Goal: Task Accomplishment & Management: Use online tool/utility

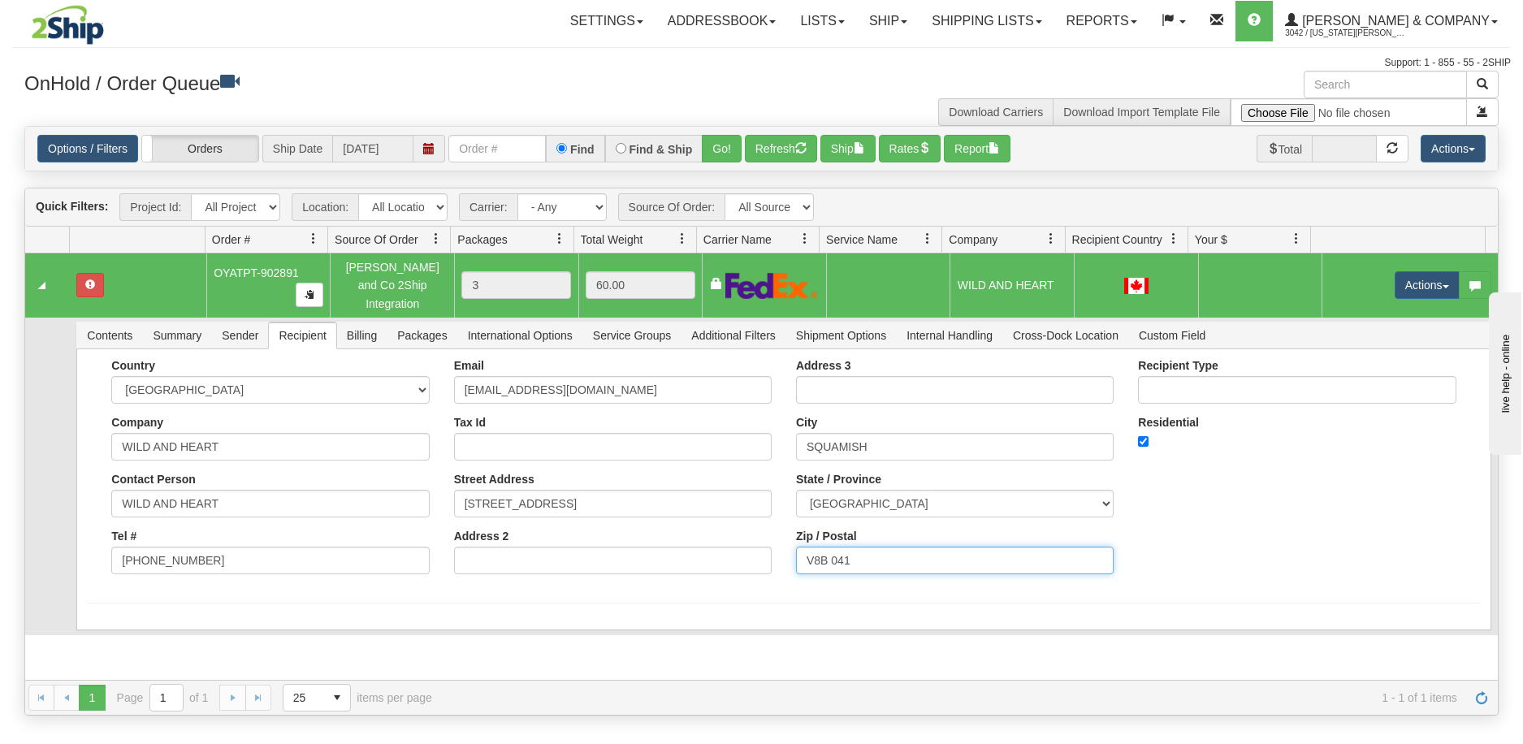
click at [836, 548] on input "V8B 041" at bounding box center [955, 561] width 318 height 28
type input "V8B 0A1"
click at [70, 478] on td "Contents Summary Sender Recipient Billing Packages International Options Servic…" at bounding box center [784, 477] width 1428 height 318
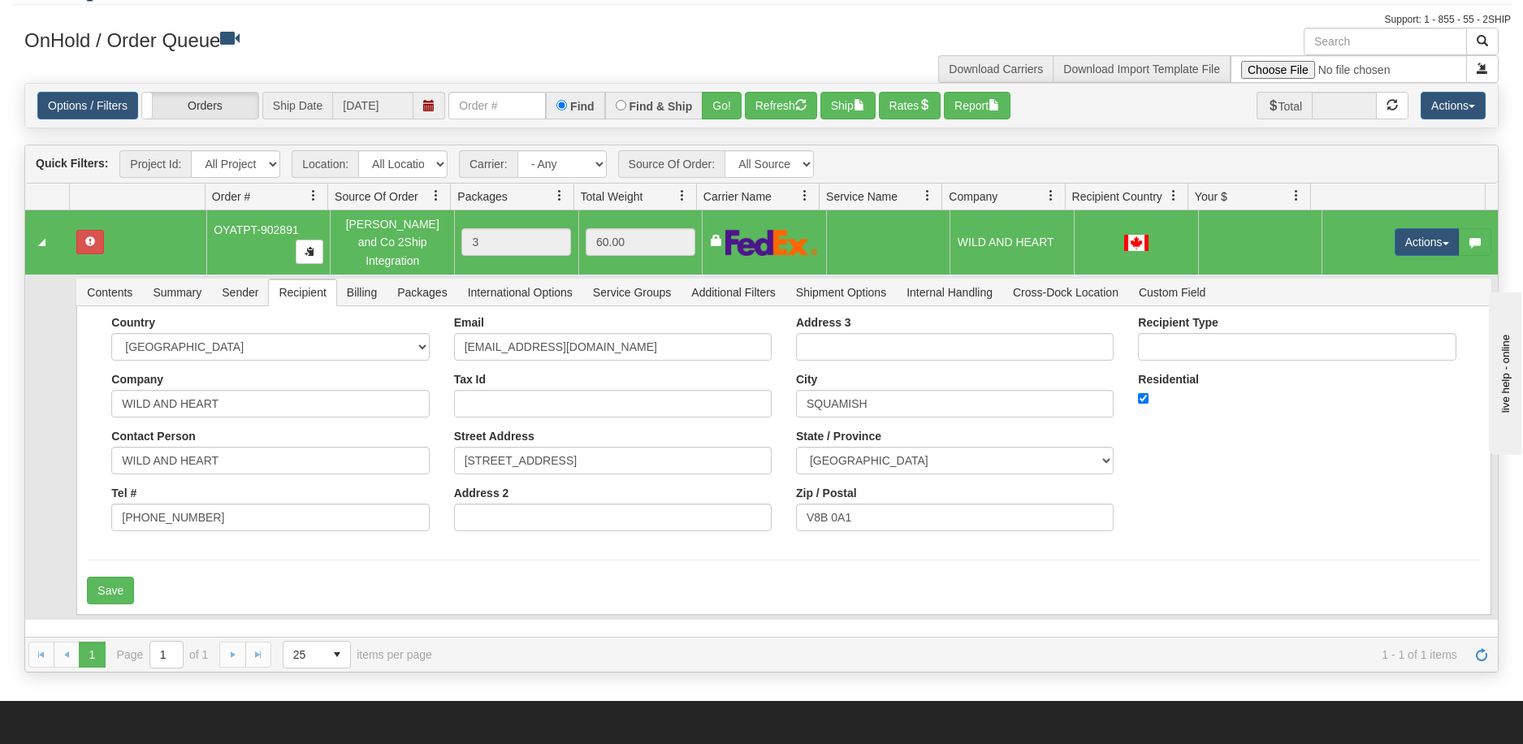
scroll to position [81, 0]
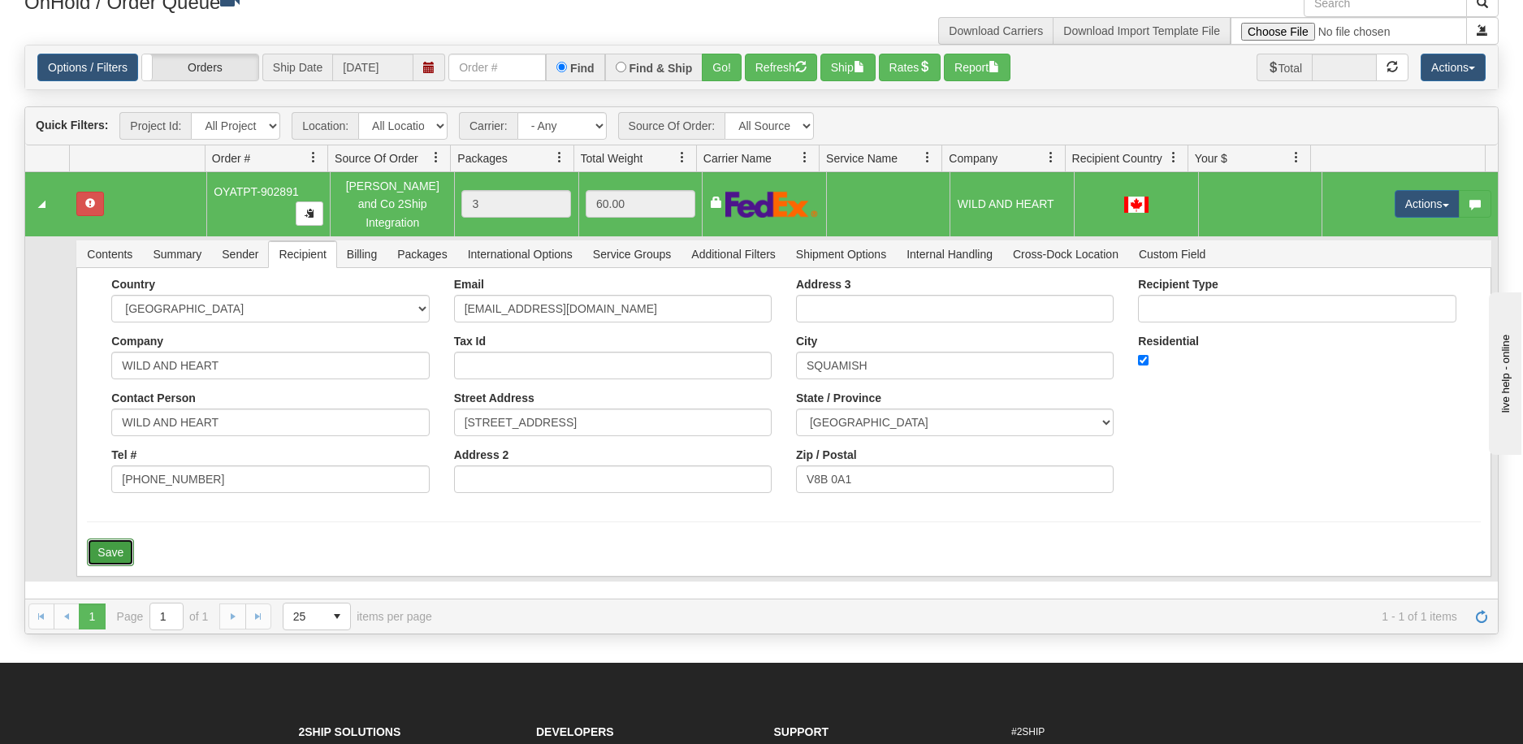
click at [119, 539] on button "Save" at bounding box center [110, 553] width 47 height 28
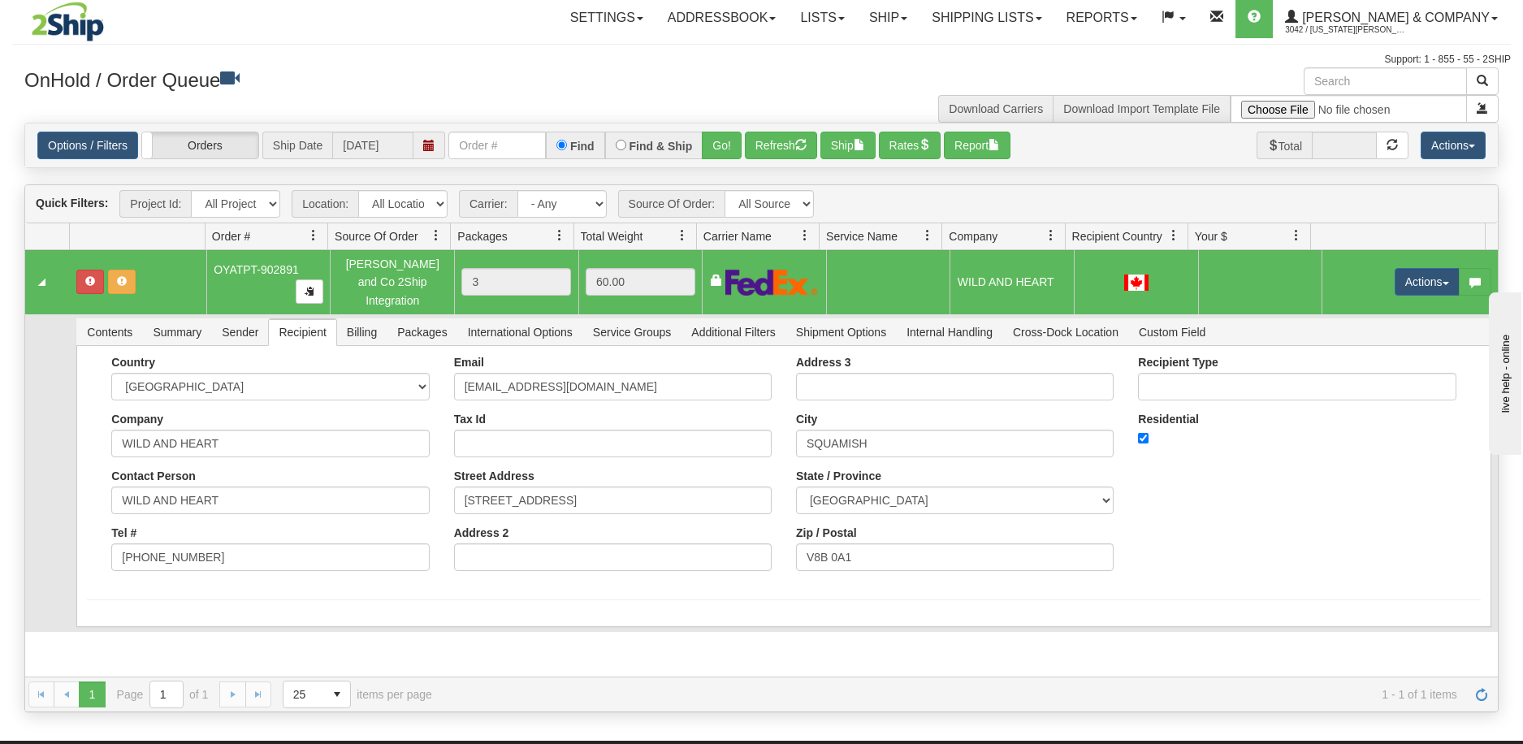
scroll to position [0, 0]
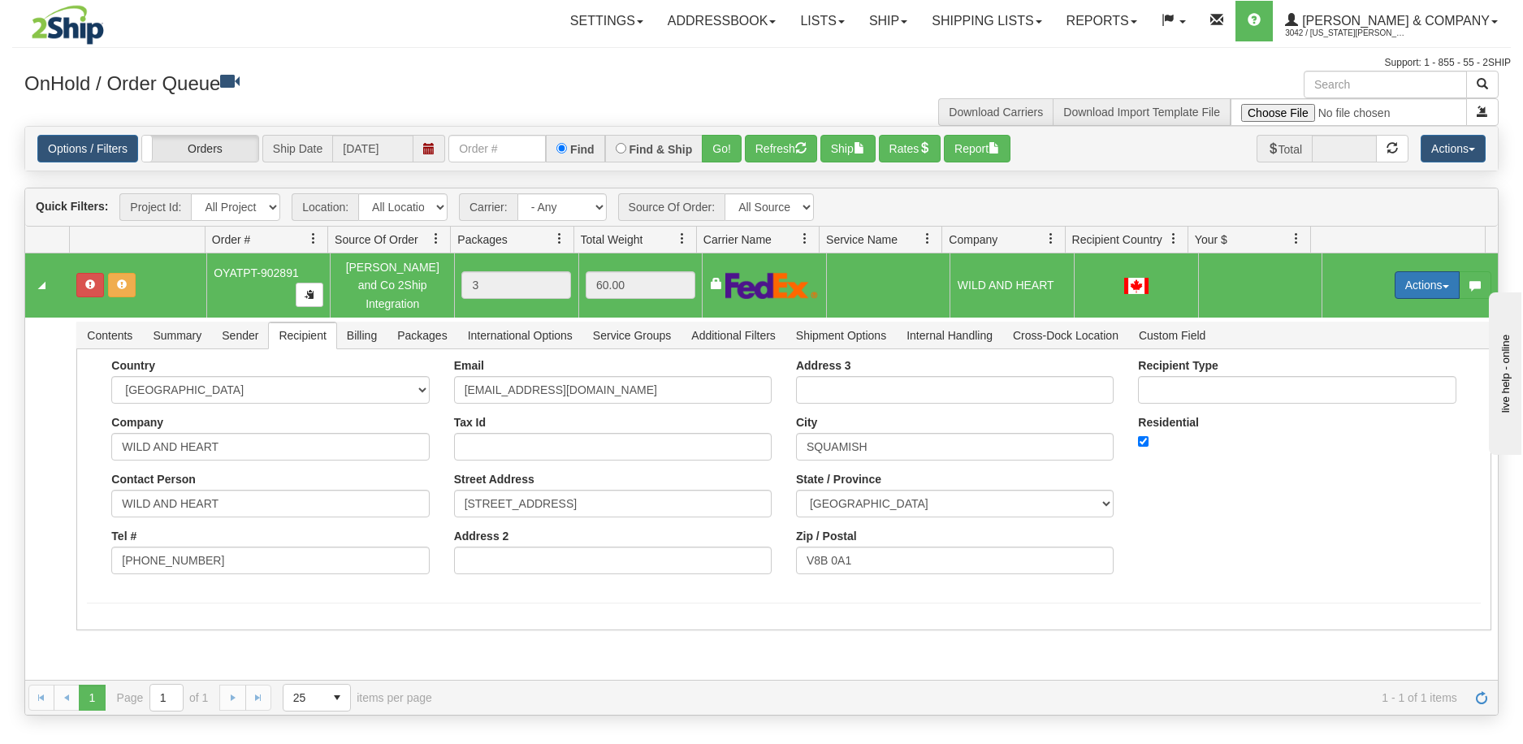
click at [1414, 279] on button "Actions" at bounding box center [1427, 285] width 65 height 28
click at [1387, 331] on span "Refresh Rates" at bounding box center [1387, 337] width 84 height 13
click at [1427, 275] on button "Actions" at bounding box center [1427, 285] width 65 height 28
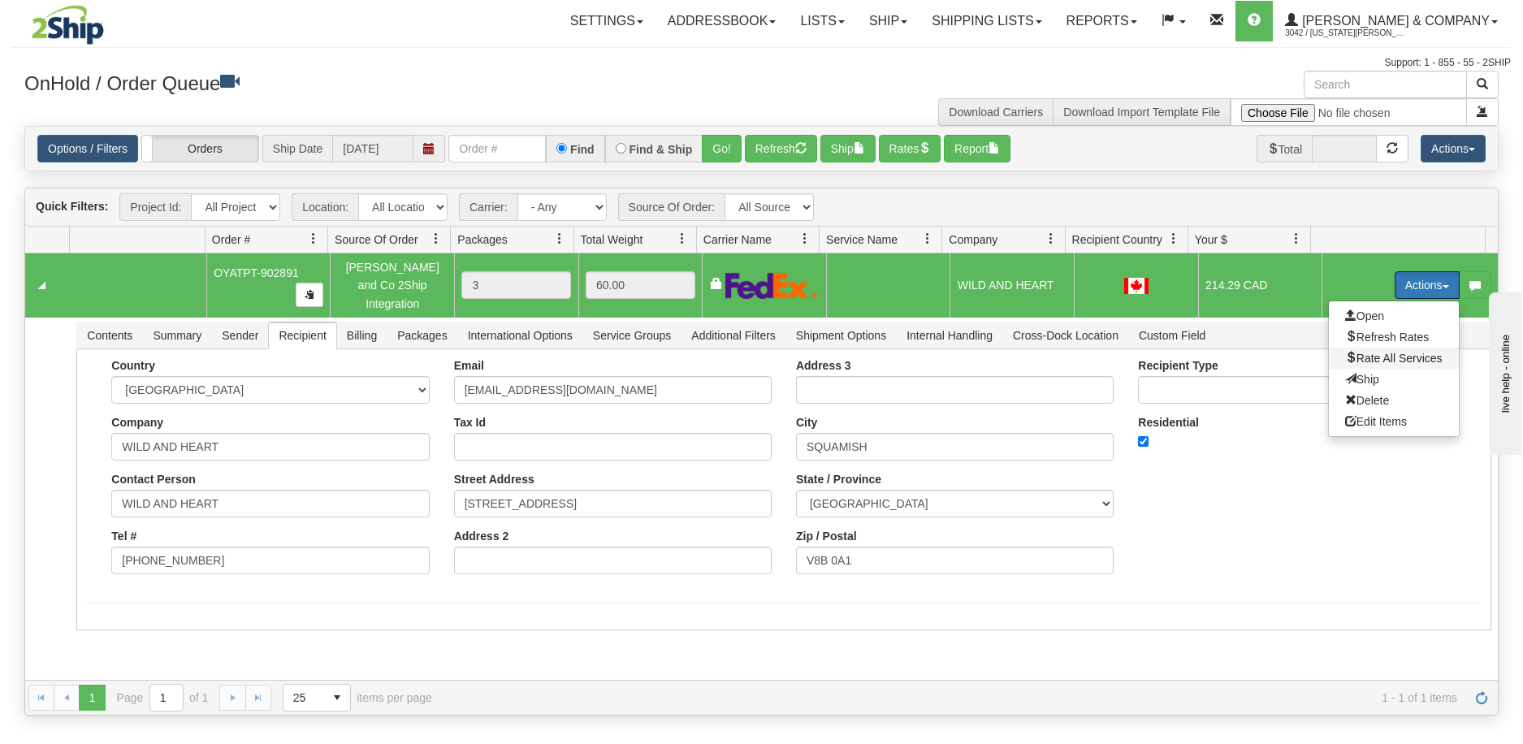
click at [1399, 352] on span "Rate All Services" at bounding box center [1393, 358] width 97 height 13
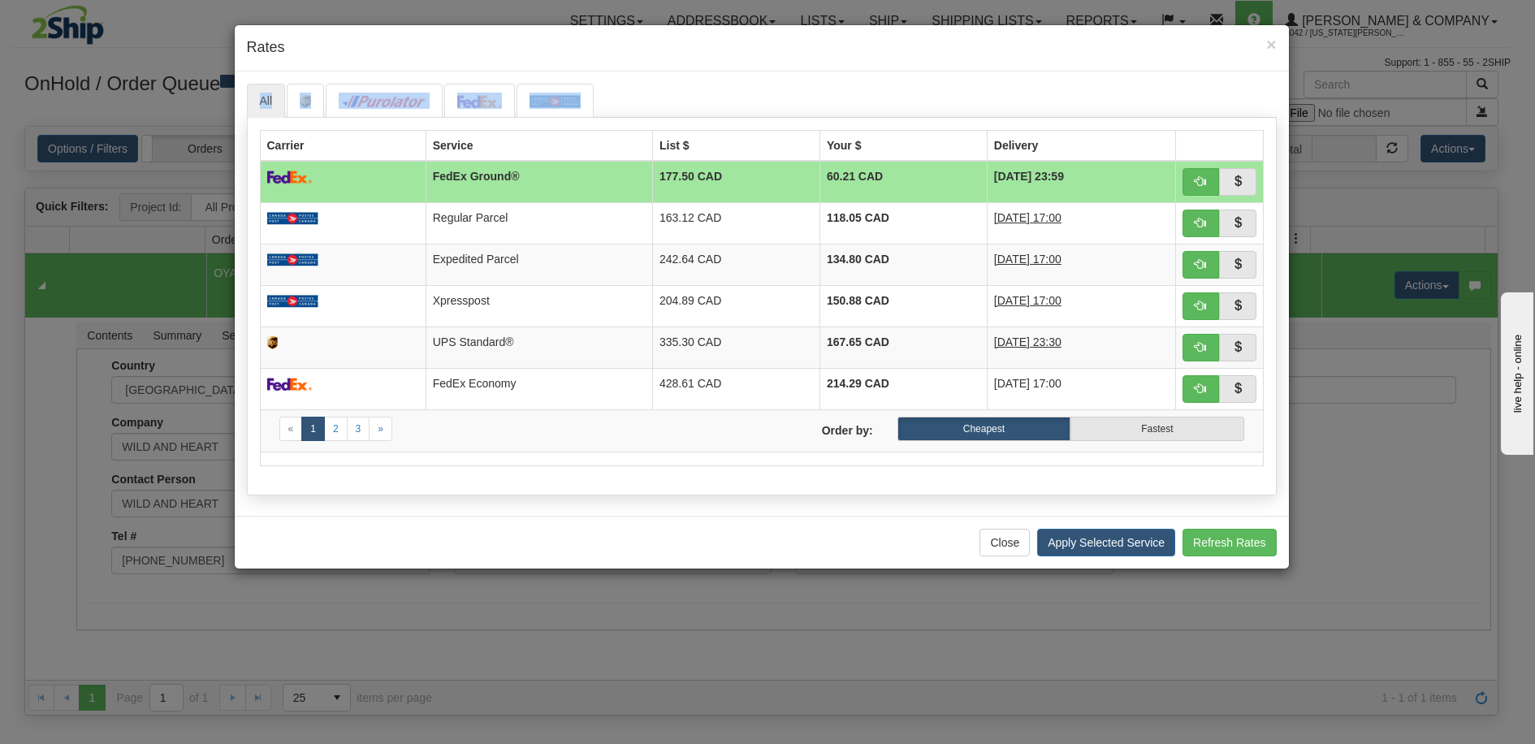
drag, startPoint x: 868, startPoint y: 40, endPoint x: 856, endPoint y: 97, distance: 58.0
click at [856, 97] on div "× Rates All Carrier Service" at bounding box center [762, 296] width 1056 height 545
click at [1273, 41] on span "×" at bounding box center [1271, 44] width 10 height 19
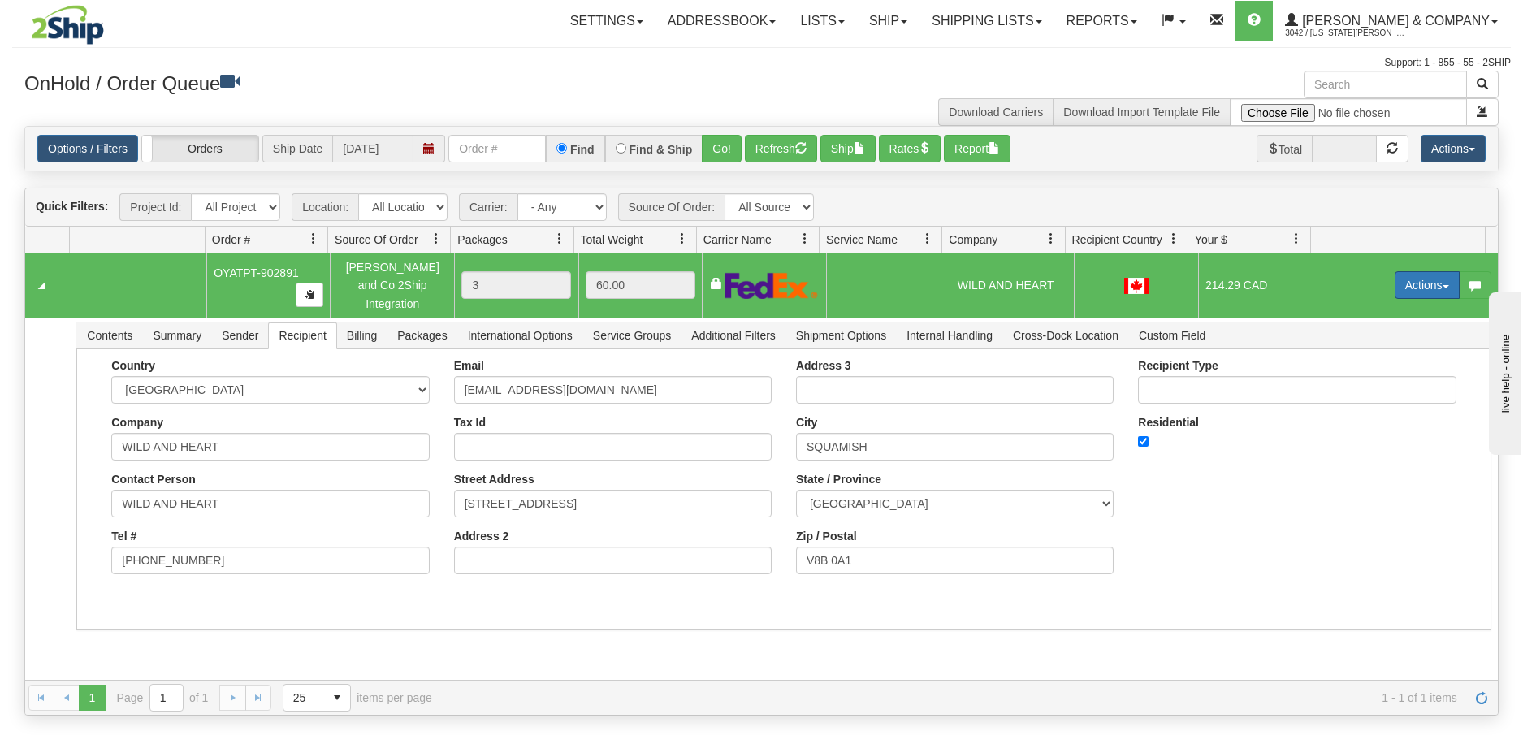
click at [1416, 279] on button "Actions" at bounding box center [1427, 285] width 65 height 28
click at [1386, 353] on span "Rate All Services" at bounding box center [1393, 358] width 97 height 13
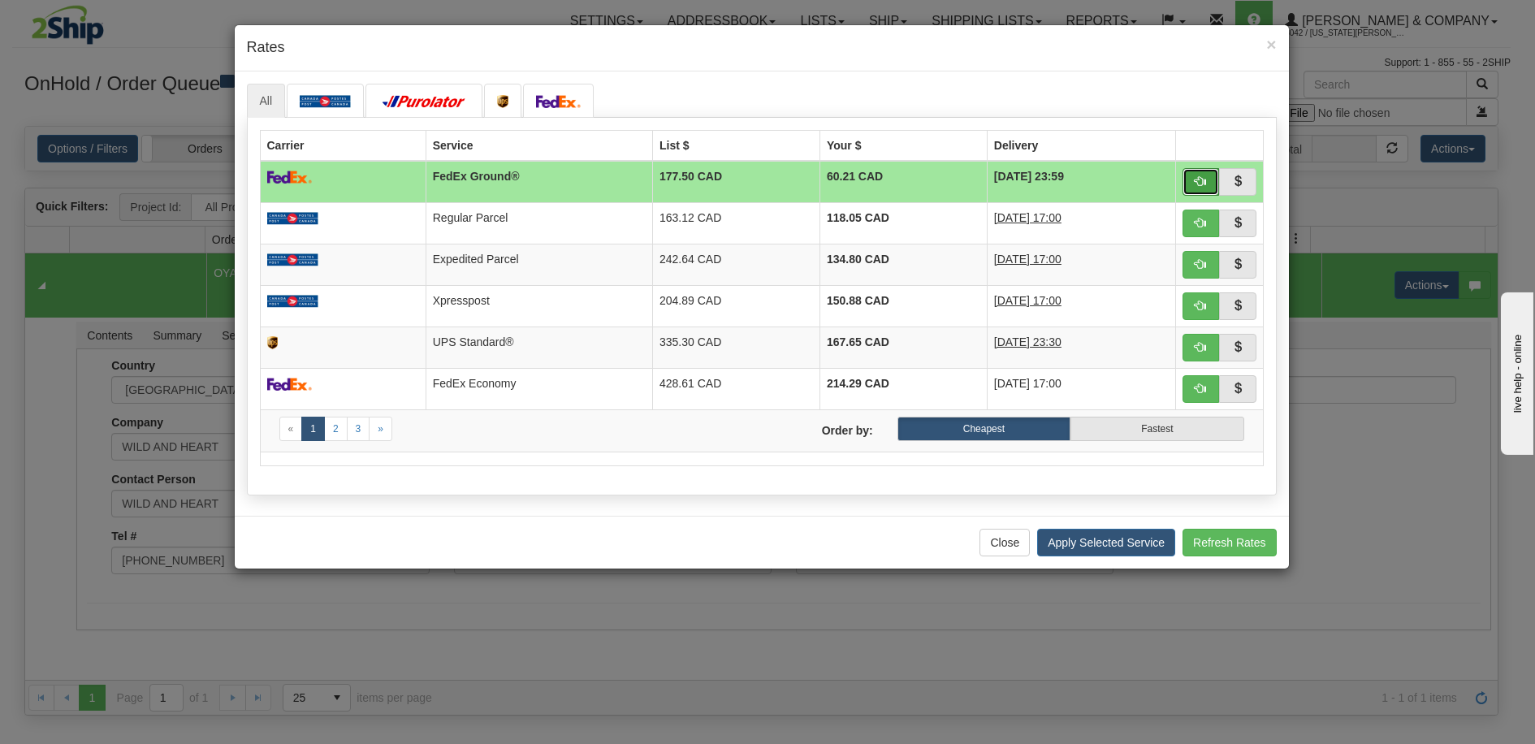
click at [1208, 179] on button "button" at bounding box center [1201, 182] width 37 height 28
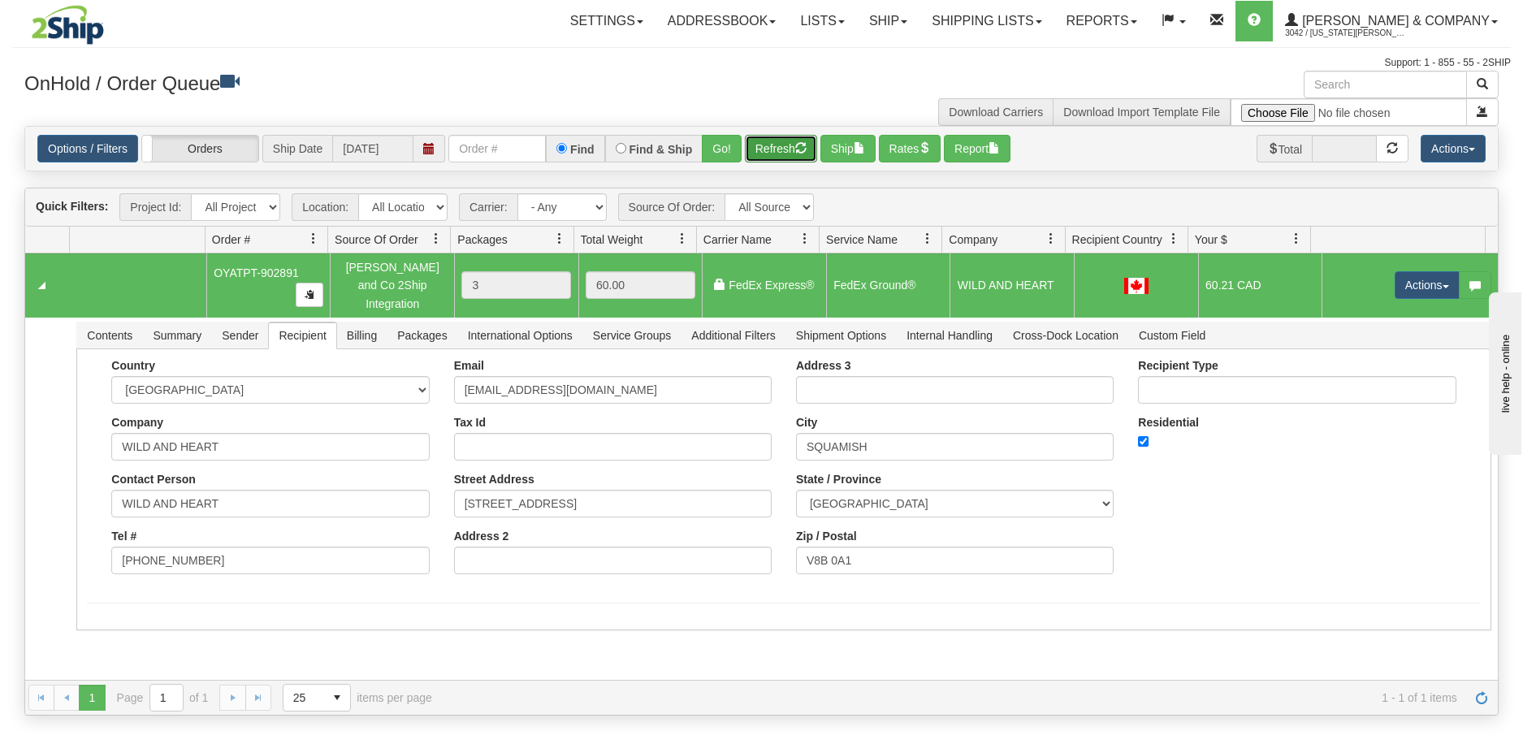
click at [790, 151] on button "Refresh" at bounding box center [781, 149] width 72 height 28
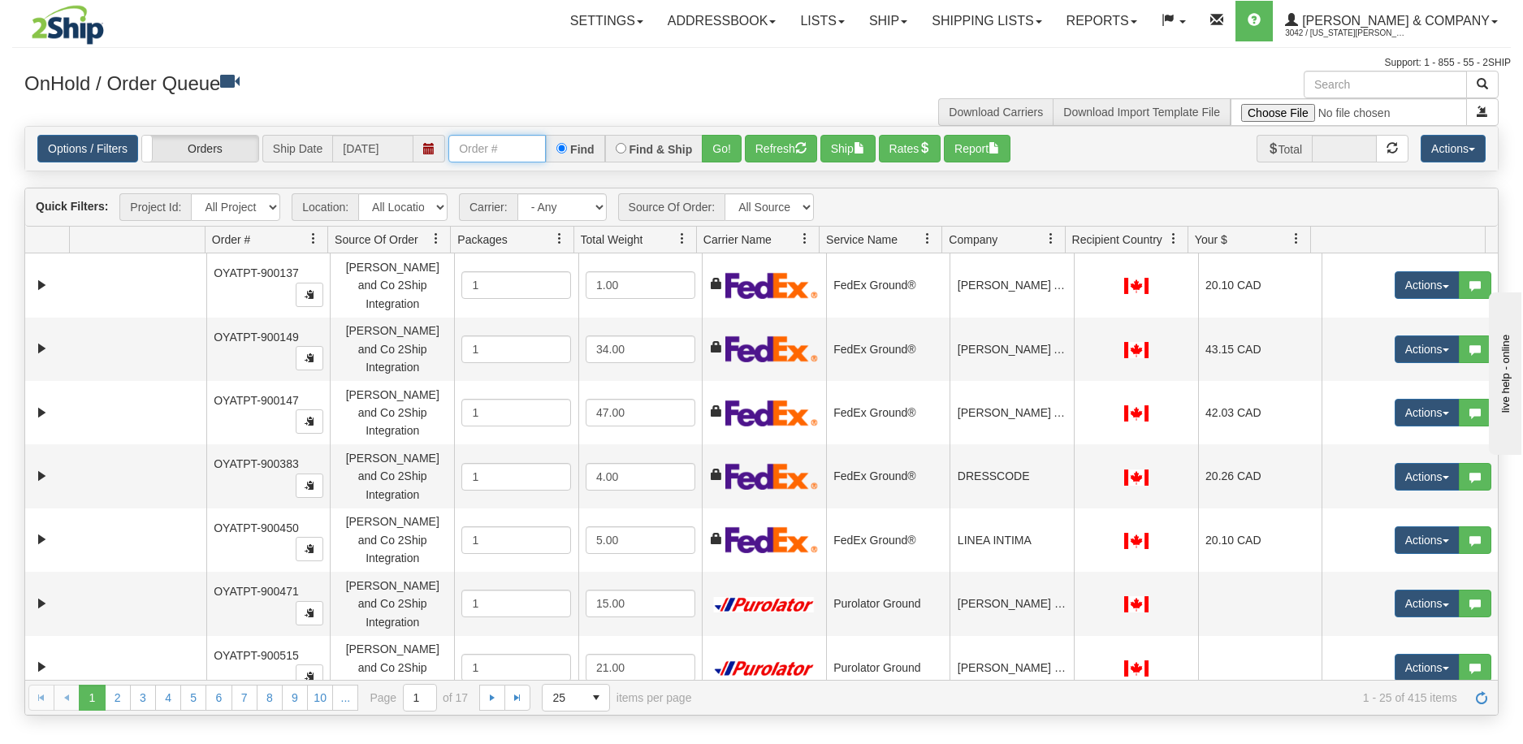
click at [517, 149] on input "text" at bounding box center [496, 149] width 97 height 28
click at [479, 144] on input "text" at bounding box center [496, 149] width 97 height 28
paste input "PT-902892"
type input "PT-902892"
click at [729, 151] on button "Go!" at bounding box center [722, 149] width 40 height 28
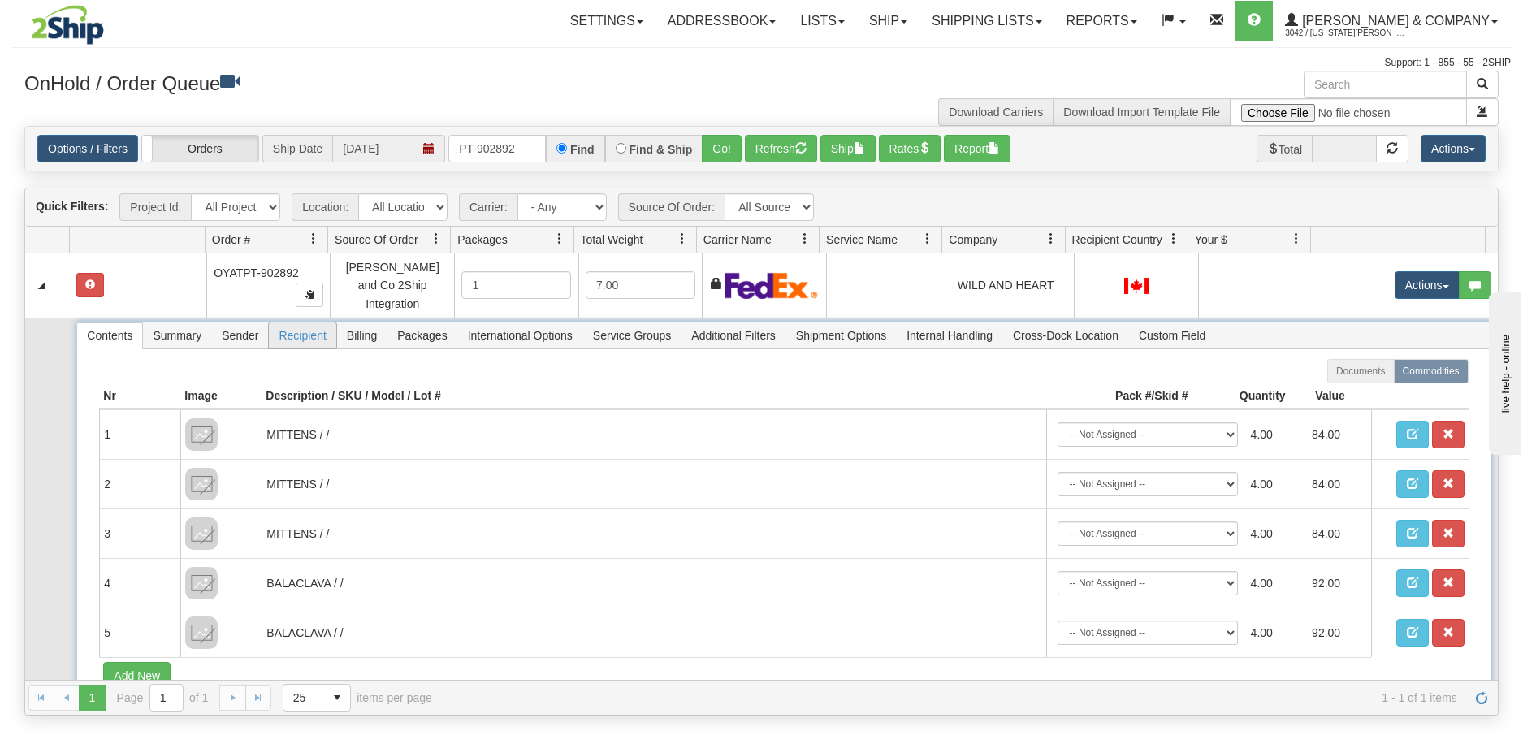
click at [310, 324] on span "Recipient" at bounding box center [302, 336] width 67 height 26
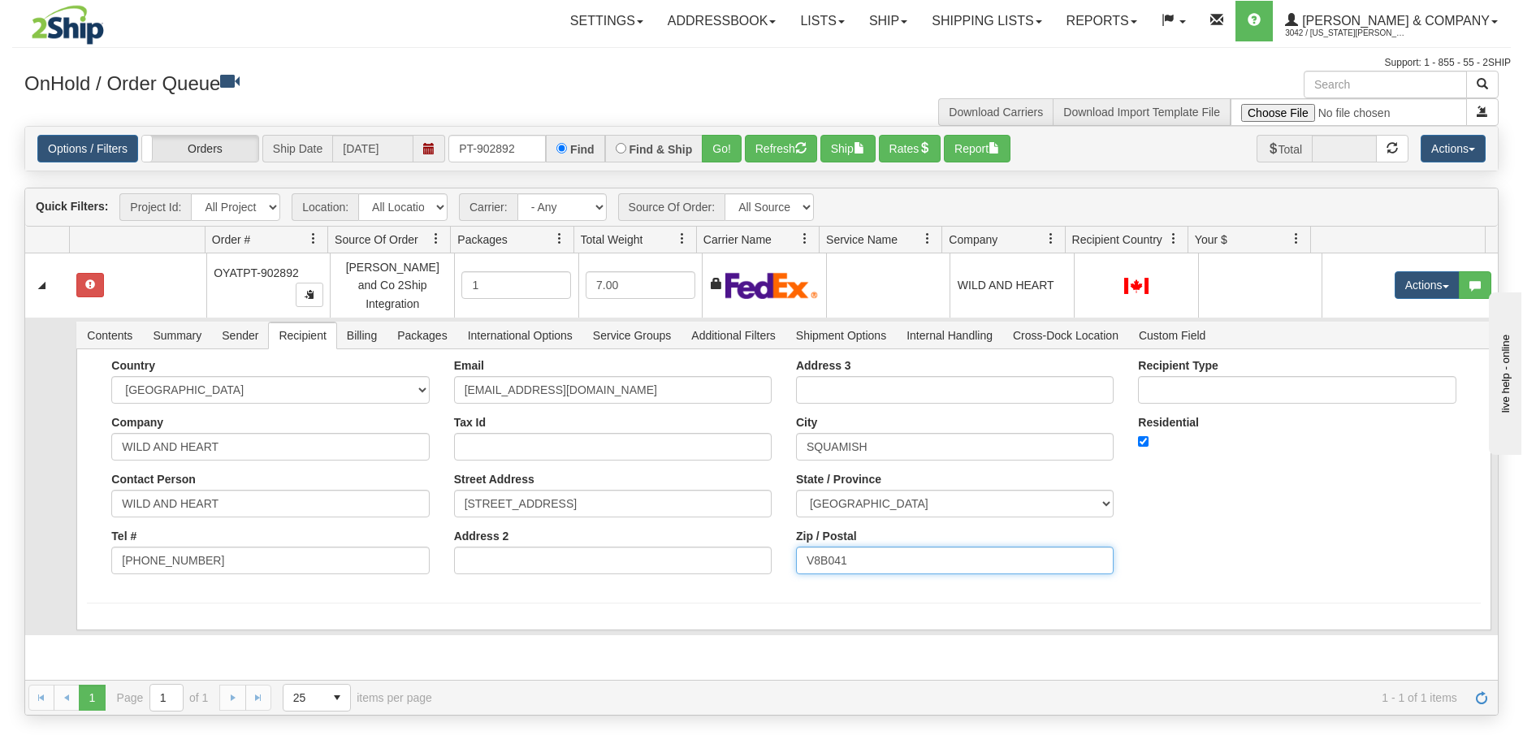
click at [821, 550] on input "V8B041" at bounding box center [955, 561] width 318 height 28
click at [838, 554] on input "V8B 041" at bounding box center [955, 561] width 318 height 28
type input "V8B 0A1"
click at [105, 533] on div "Country [GEOGRAPHIC_DATA] [GEOGRAPHIC_DATA] [GEOGRAPHIC_DATA] [GEOGRAPHIC_DATA]…" at bounding box center [270, 472] width 342 height 227
click at [114, 620] on button "Save" at bounding box center [110, 634] width 47 height 28
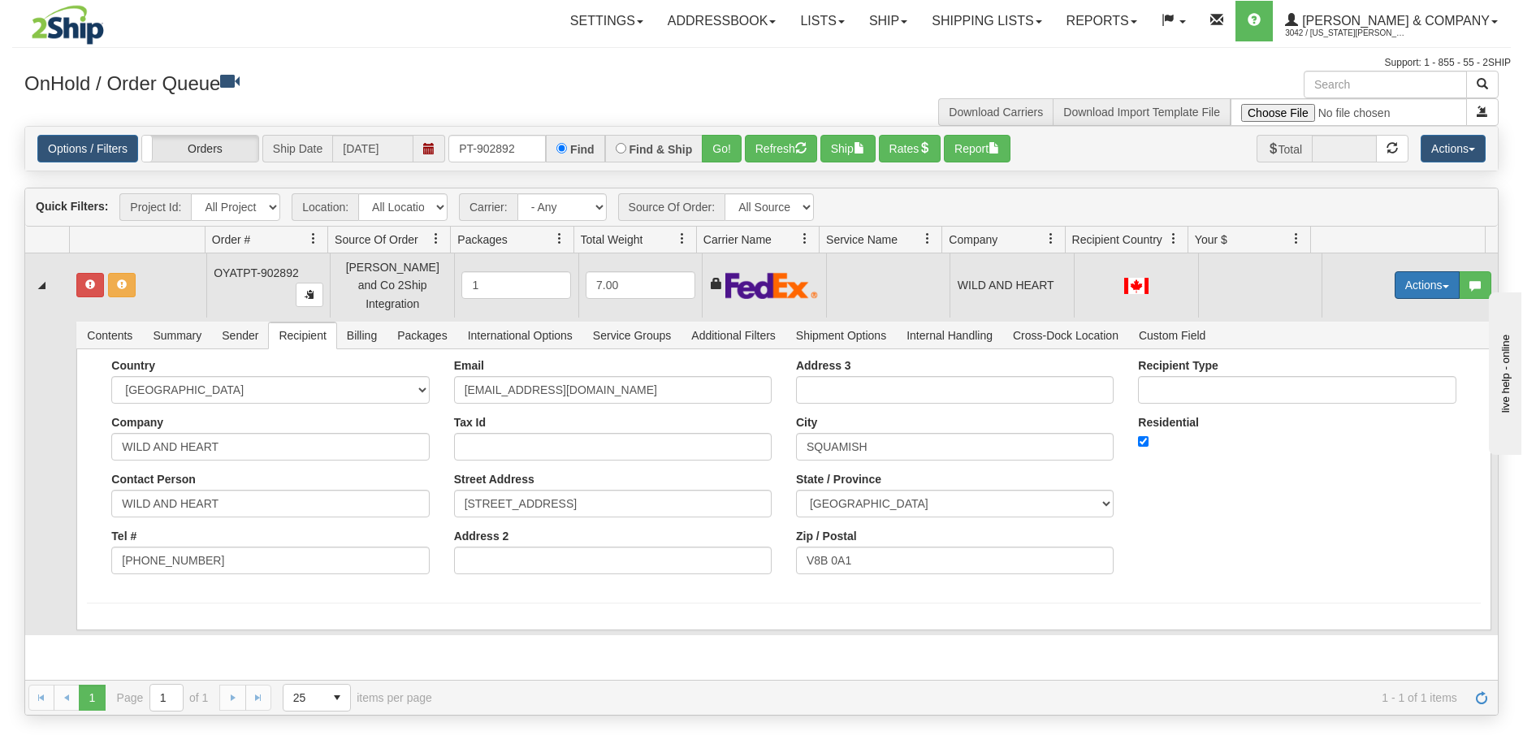
click at [1414, 284] on button "Actions" at bounding box center [1427, 285] width 65 height 28
click at [1406, 352] on span "Rate All Services" at bounding box center [1393, 358] width 97 height 13
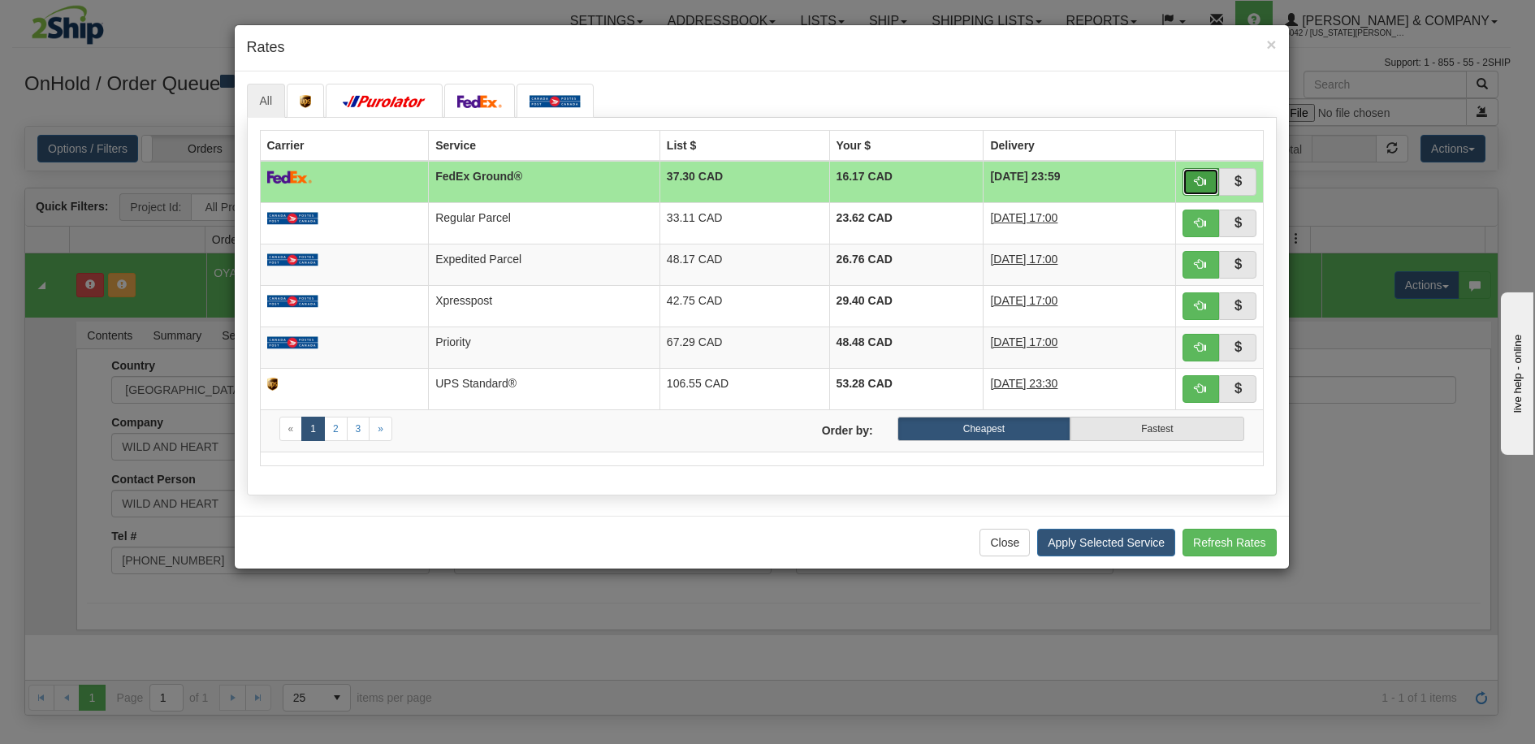
click at [1200, 181] on span "button" at bounding box center [1200, 180] width 11 height 11
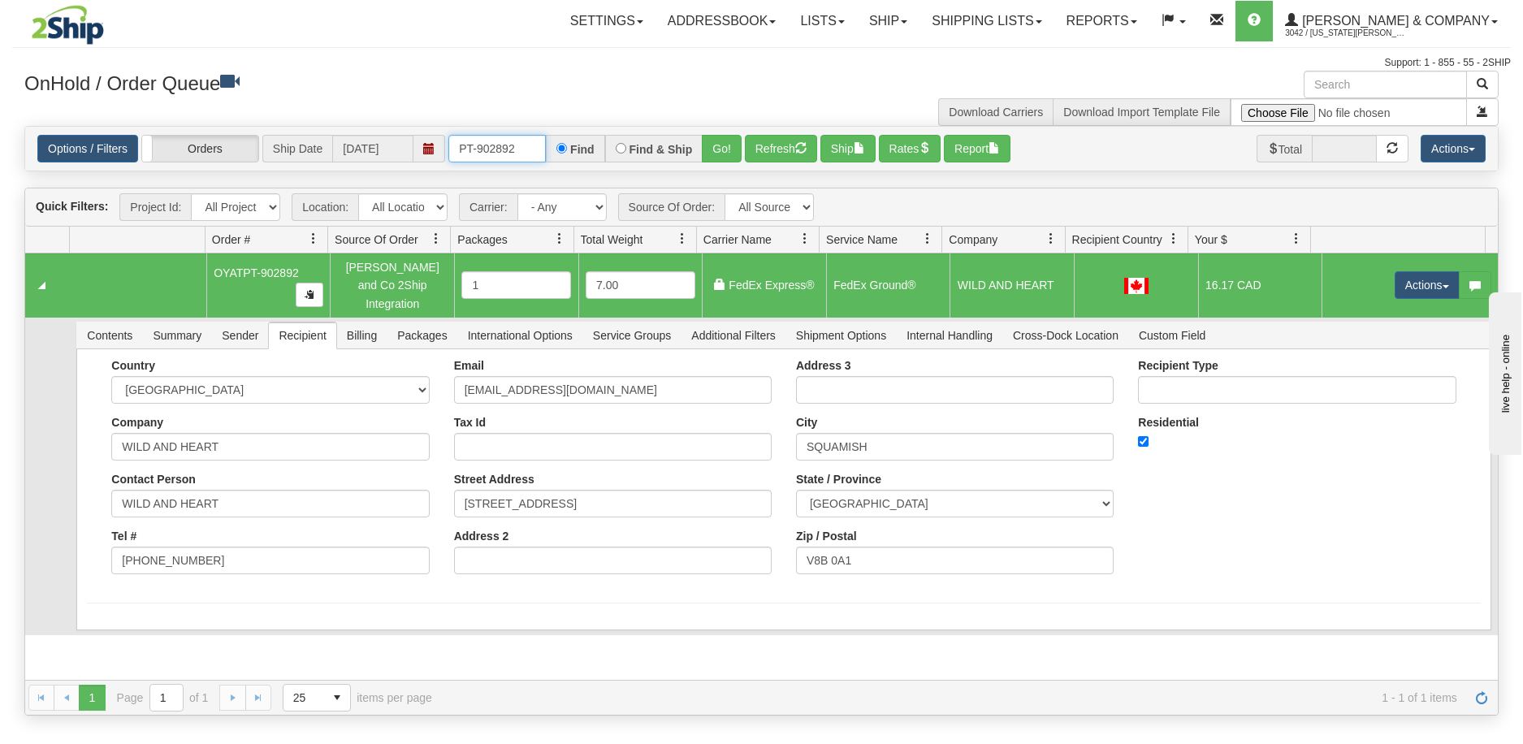
click at [526, 151] on input "PT-902892" at bounding box center [496, 149] width 97 height 28
click at [725, 151] on button "Go!" at bounding box center [722, 149] width 40 height 28
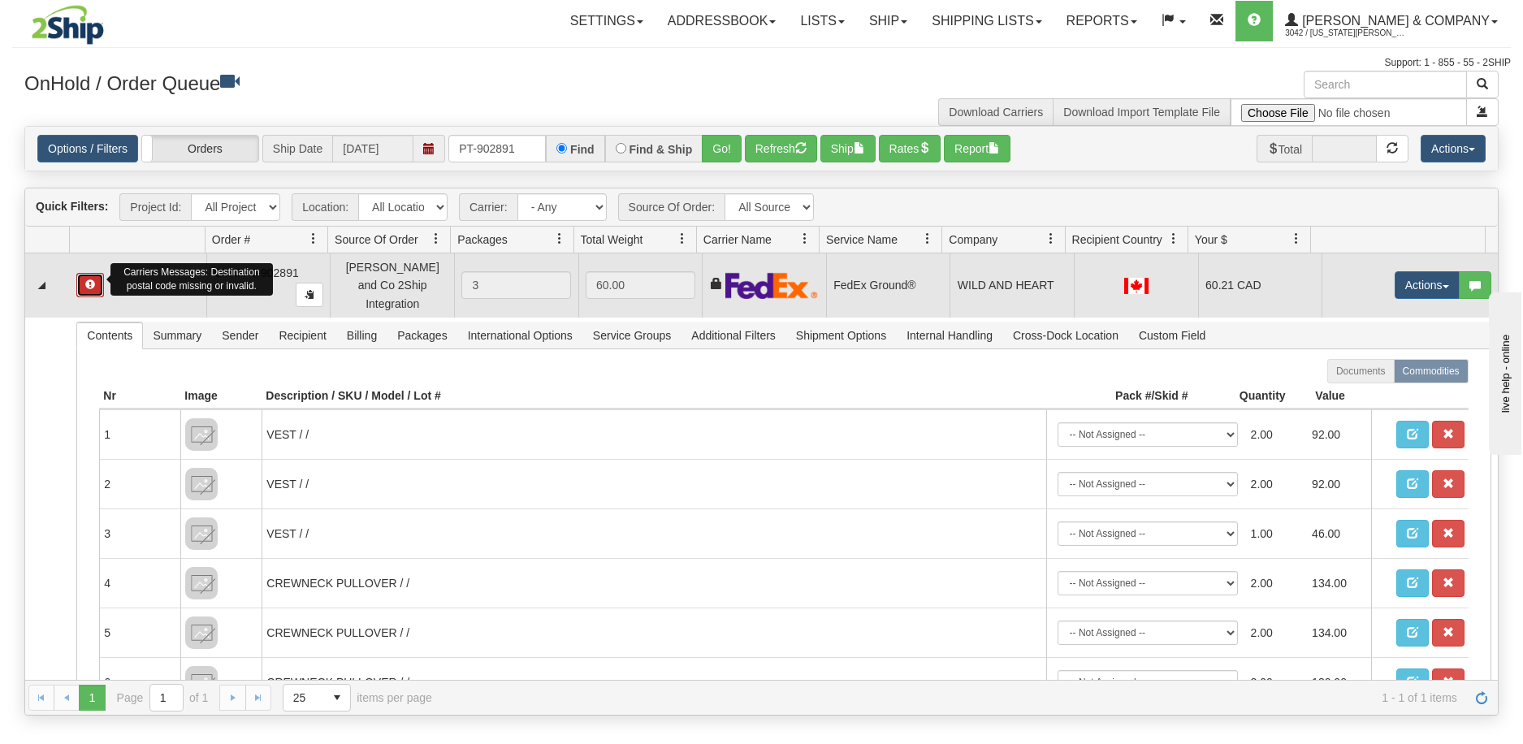
click at [95, 286] on button "button" at bounding box center [90, 285] width 28 height 24
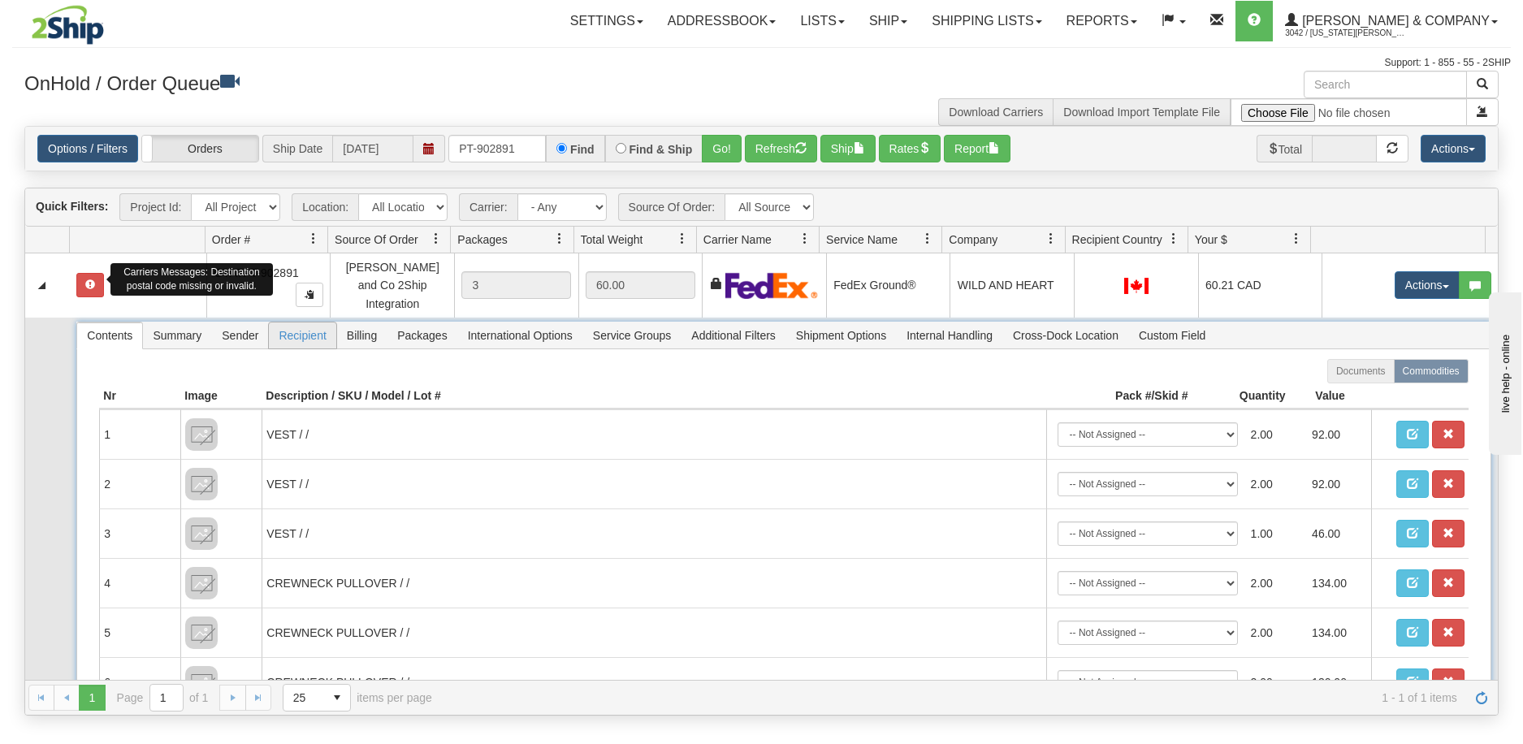
click at [310, 324] on span "Recipient" at bounding box center [302, 336] width 67 height 26
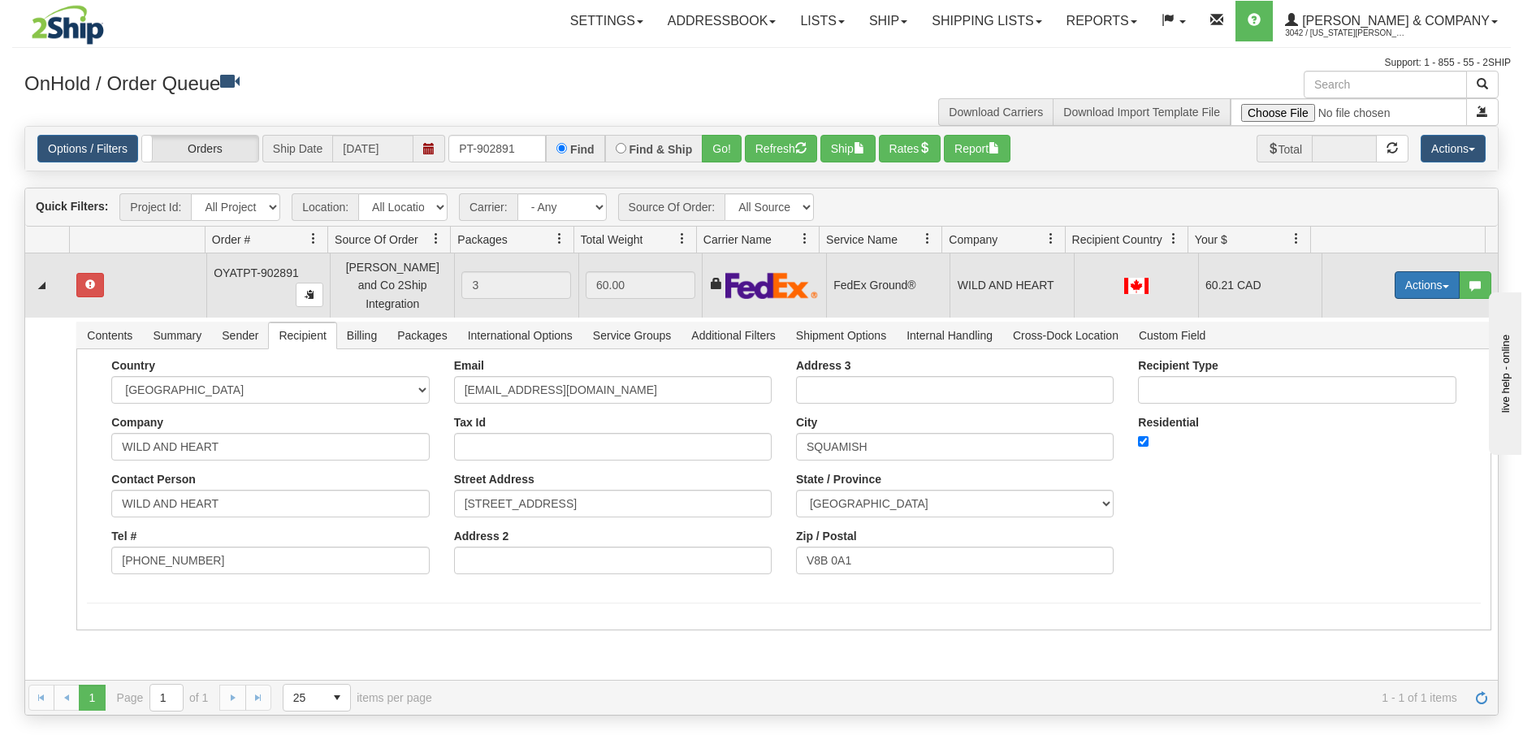
click at [1435, 283] on button "Actions" at bounding box center [1427, 285] width 65 height 28
click at [1405, 331] on span "Refresh Rates" at bounding box center [1387, 337] width 84 height 13
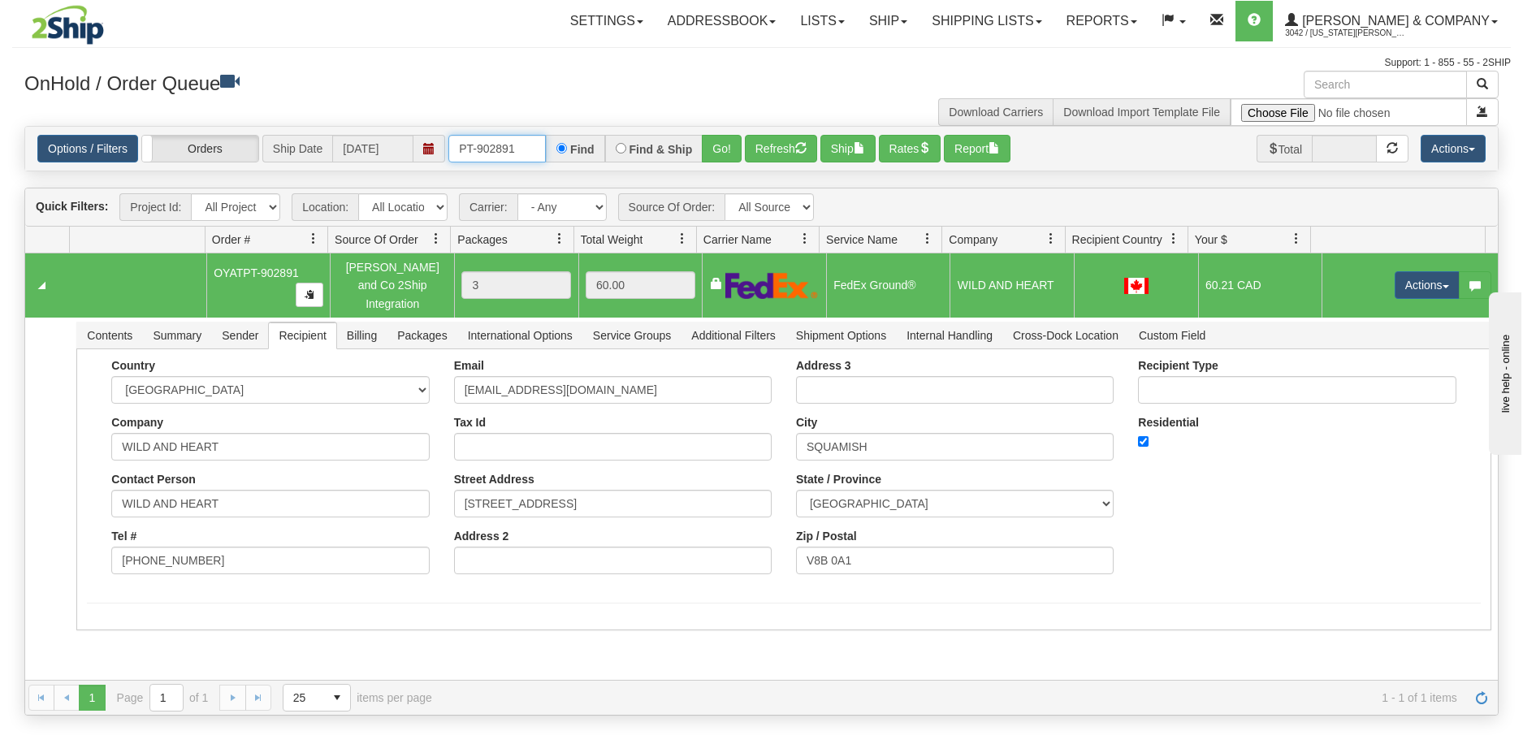
click at [522, 147] on input "PT-902891" at bounding box center [496, 149] width 97 height 28
click at [725, 154] on button "Go!" at bounding box center [722, 149] width 40 height 28
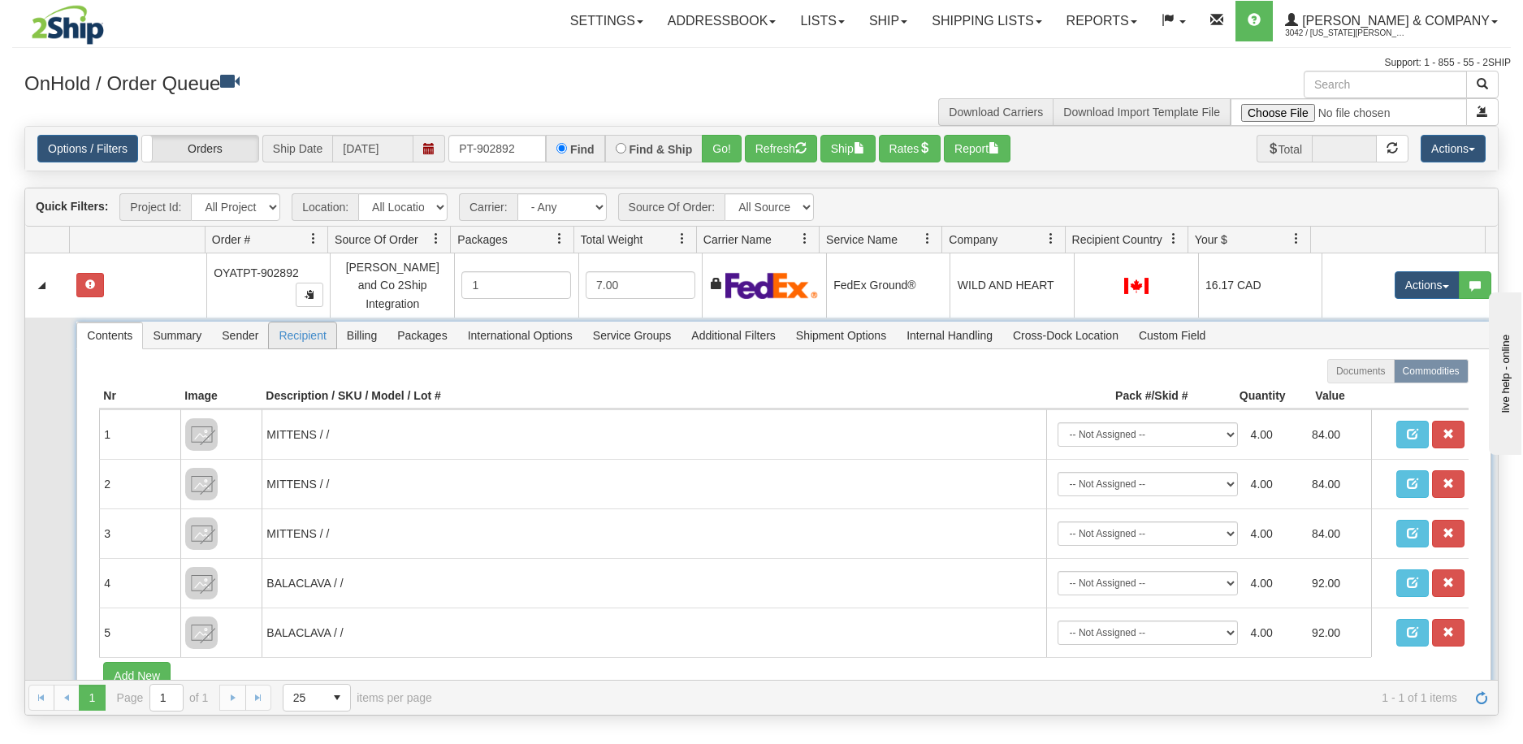
click at [310, 323] on span "Recipient" at bounding box center [302, 336] width 67 height 26
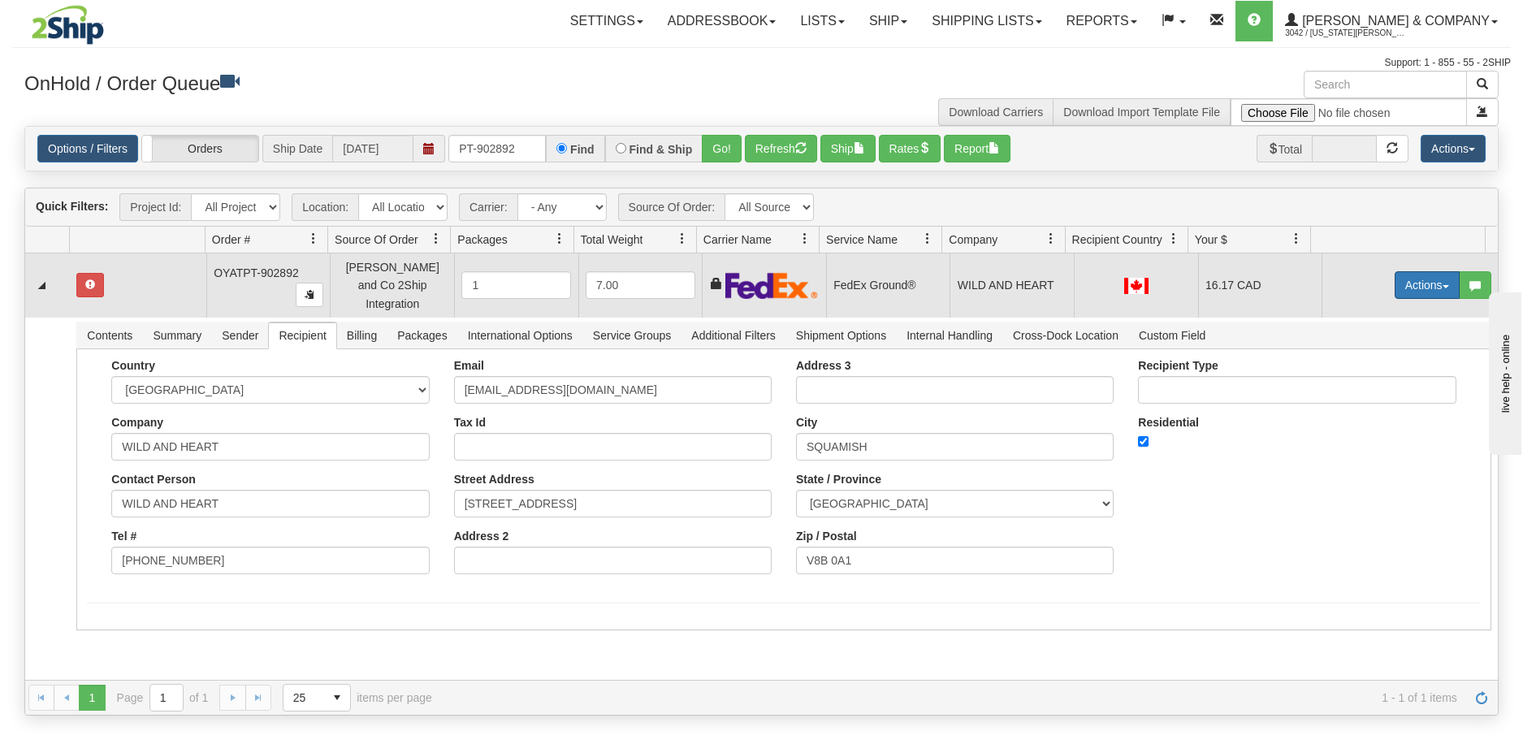
click at [1424, 279] on button "Actions" at bounding box center [1427, 285] width 65 height 28
click at [1405, 334] on span "Refresh Rates" at bounding box center [1387, 337] width 84 height 13
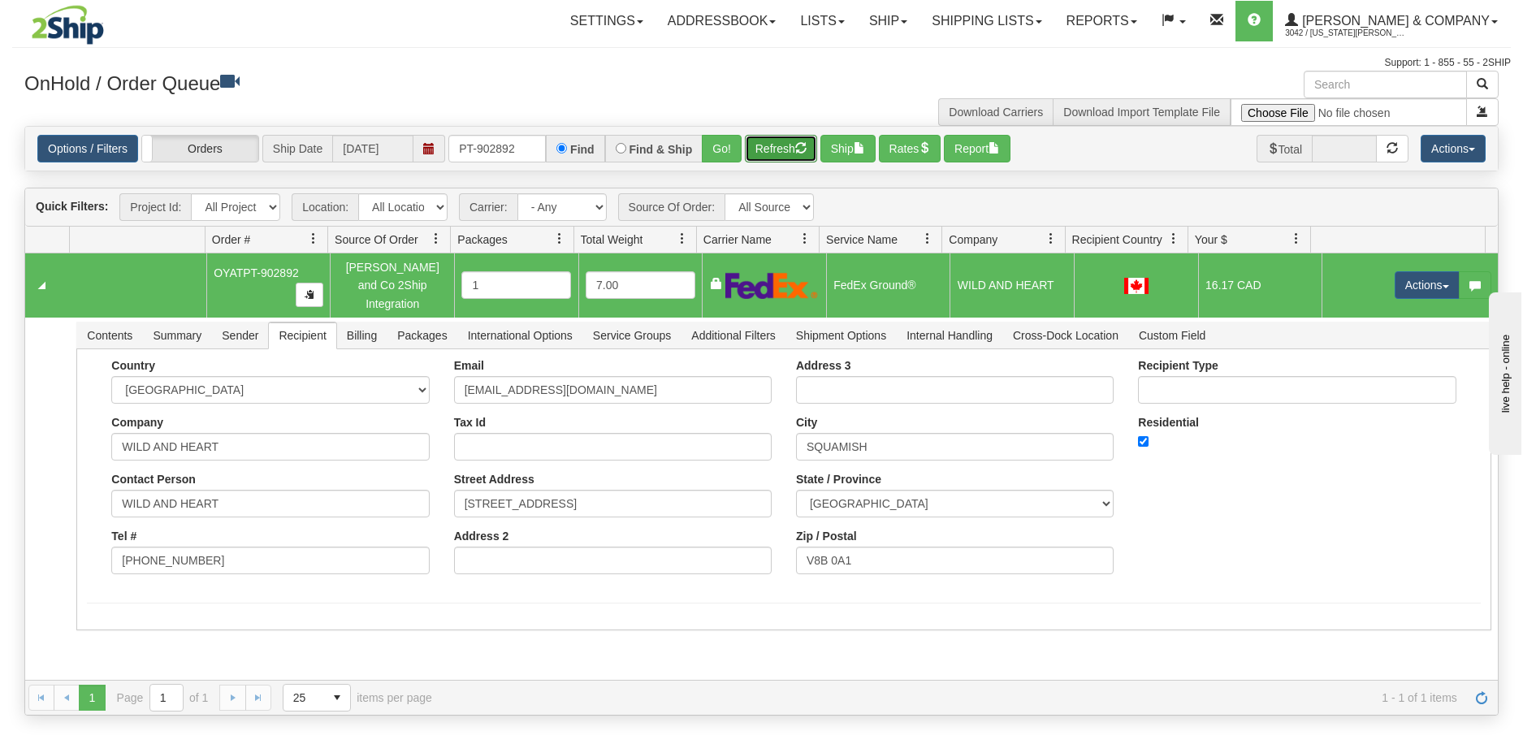
click at [788, 145] on button "Refresh" at bounding box center [781, 149] width 72 height 28
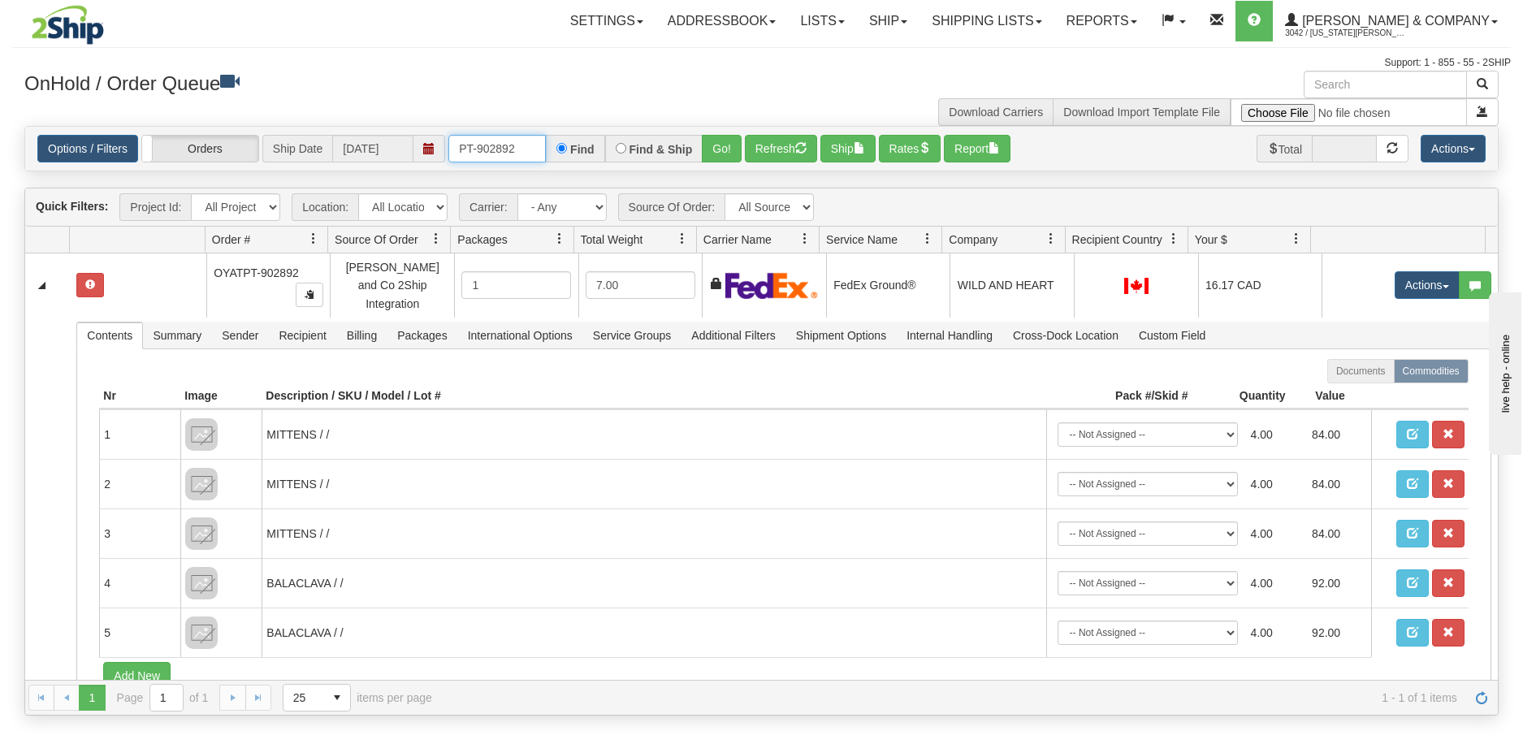
drag, startPoint x: 520, startPoint y: 154, endPoint x: 448, endPoint y: 161, distance: 72.6
click at [448, 161] on div "Options / Filters Group Shipments Orders Ship Date [DATE] PT-902892 Find Find &…" at bounding box center [761, 149] width 1448 height 28
paste input "902718"
click at [728, 141] on button "Go!" at bounding box center [722, 149] width 40 height 28
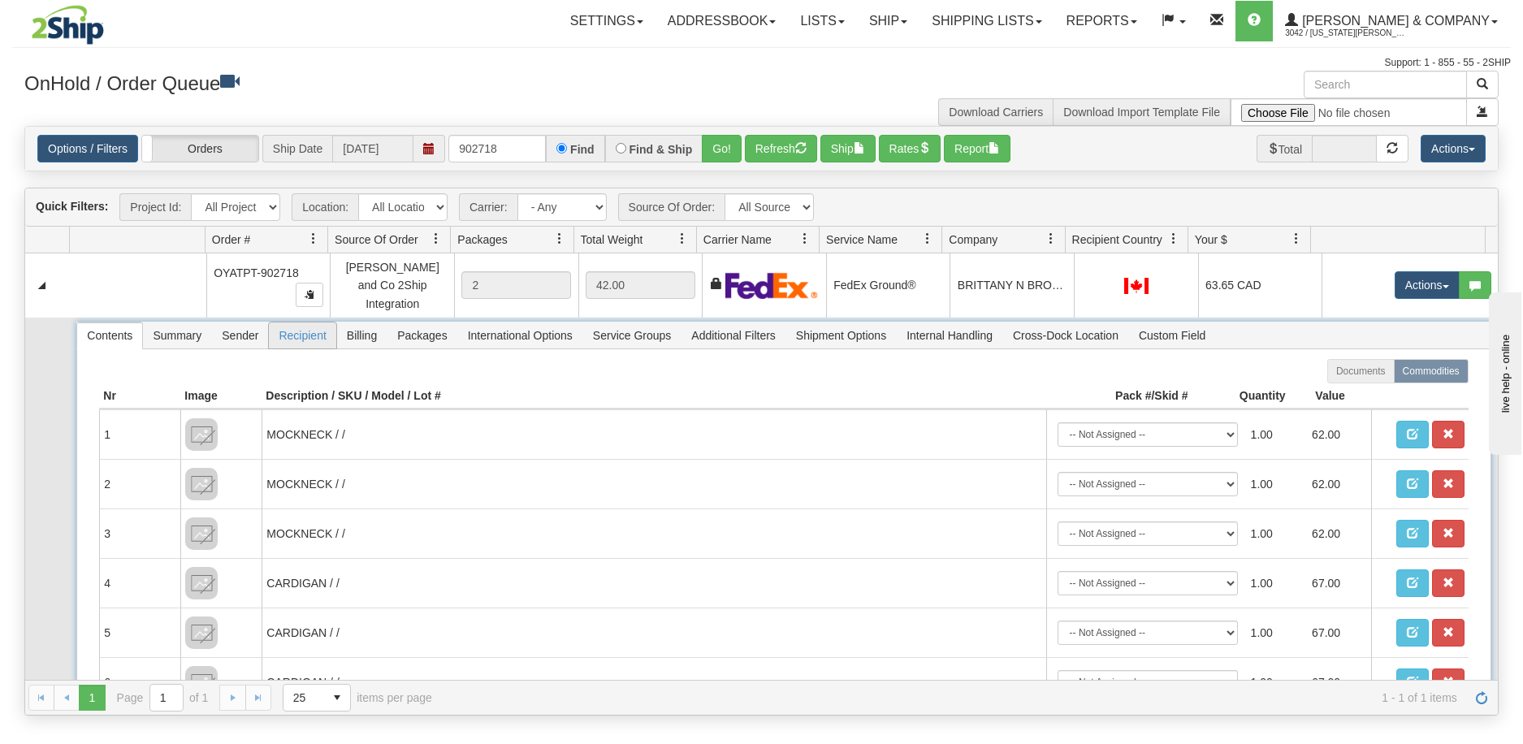
click at [322, 323] on span "Recipient" at bounding box center [302, 336] width 67 height 26
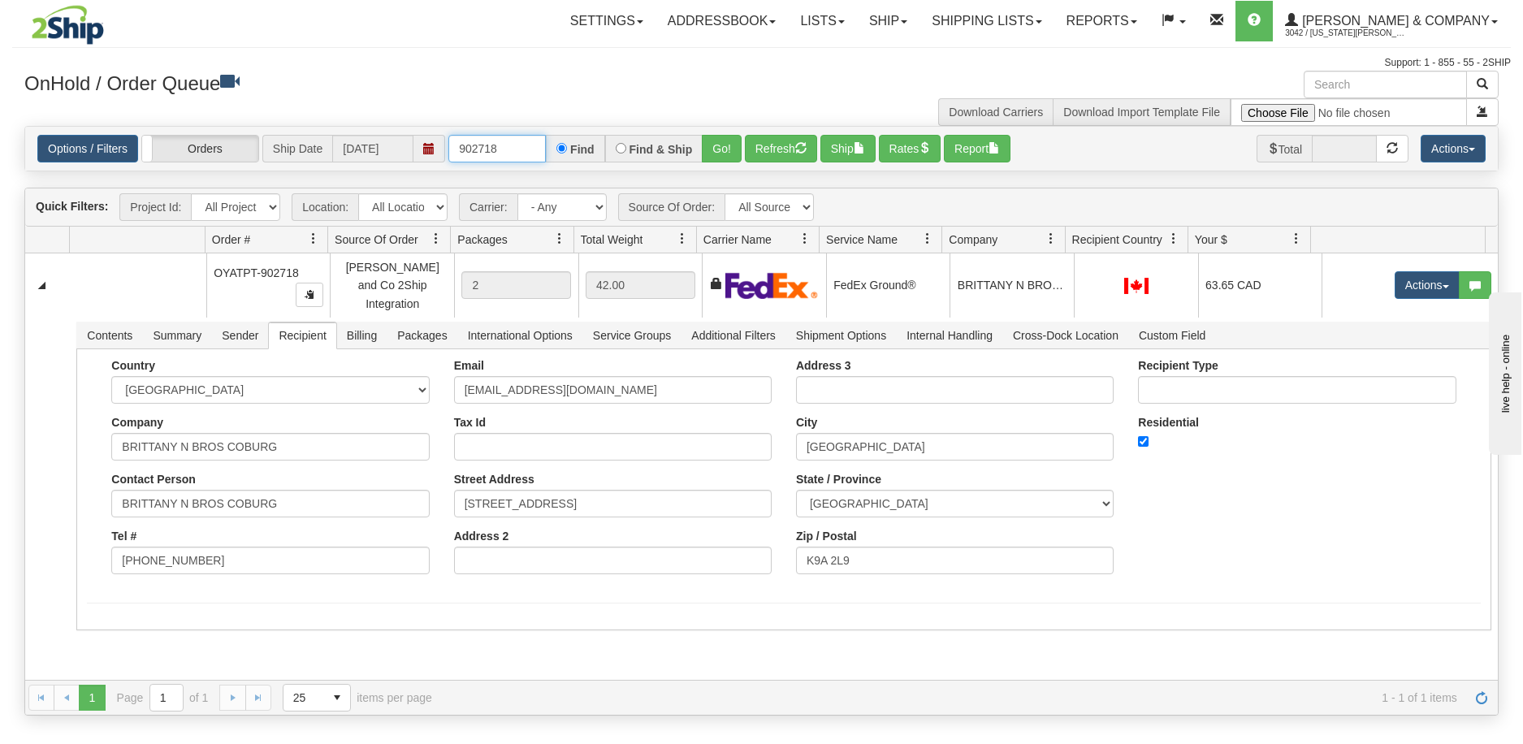
click at [513, 158] on input "902718" at bounding box center [496, 149] width 97 height 28
click at [721, 157] on button "Go!" at bounding box center [722, 149] width 40 height 28
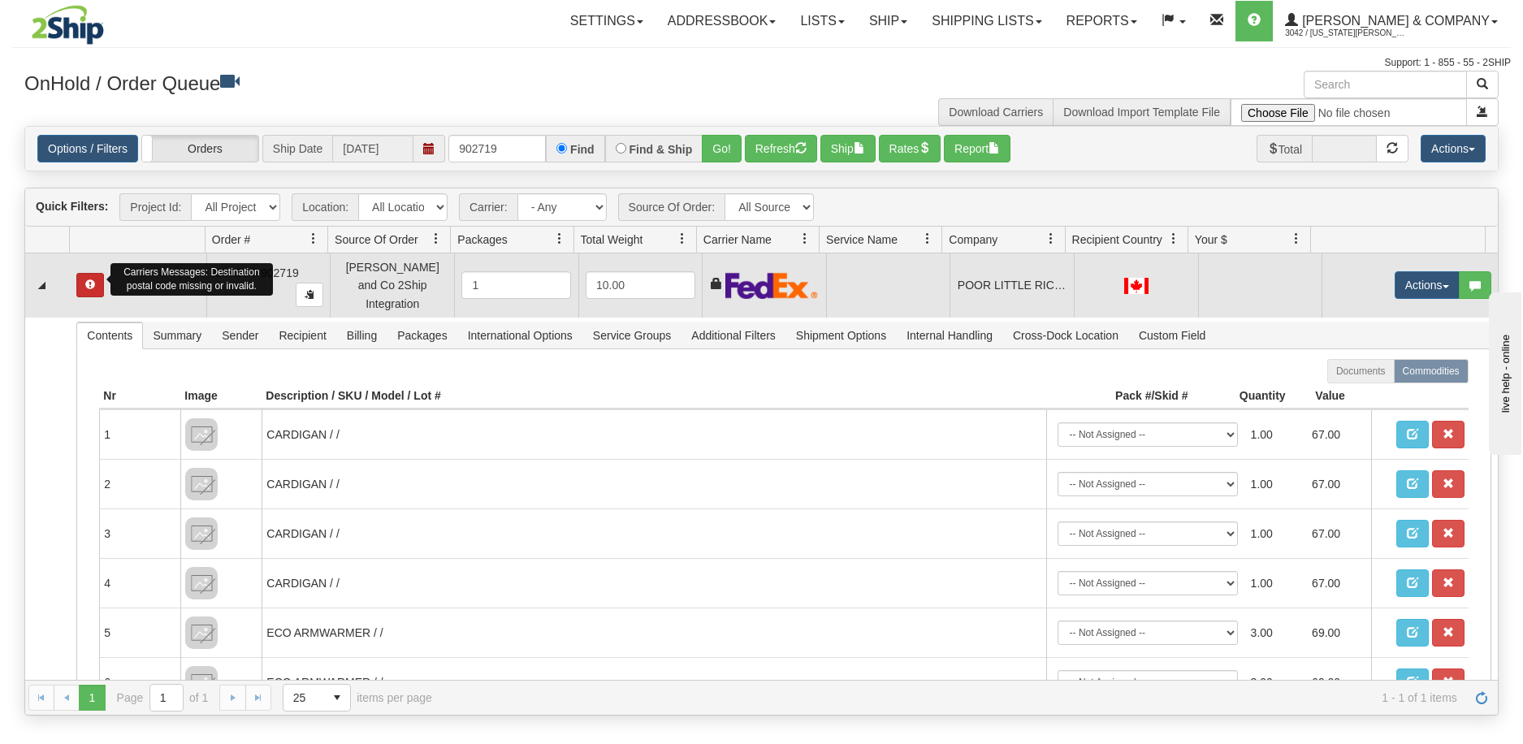
click at [89, 279] on span "button" at bounding box center [90, 284] width 10 height 10
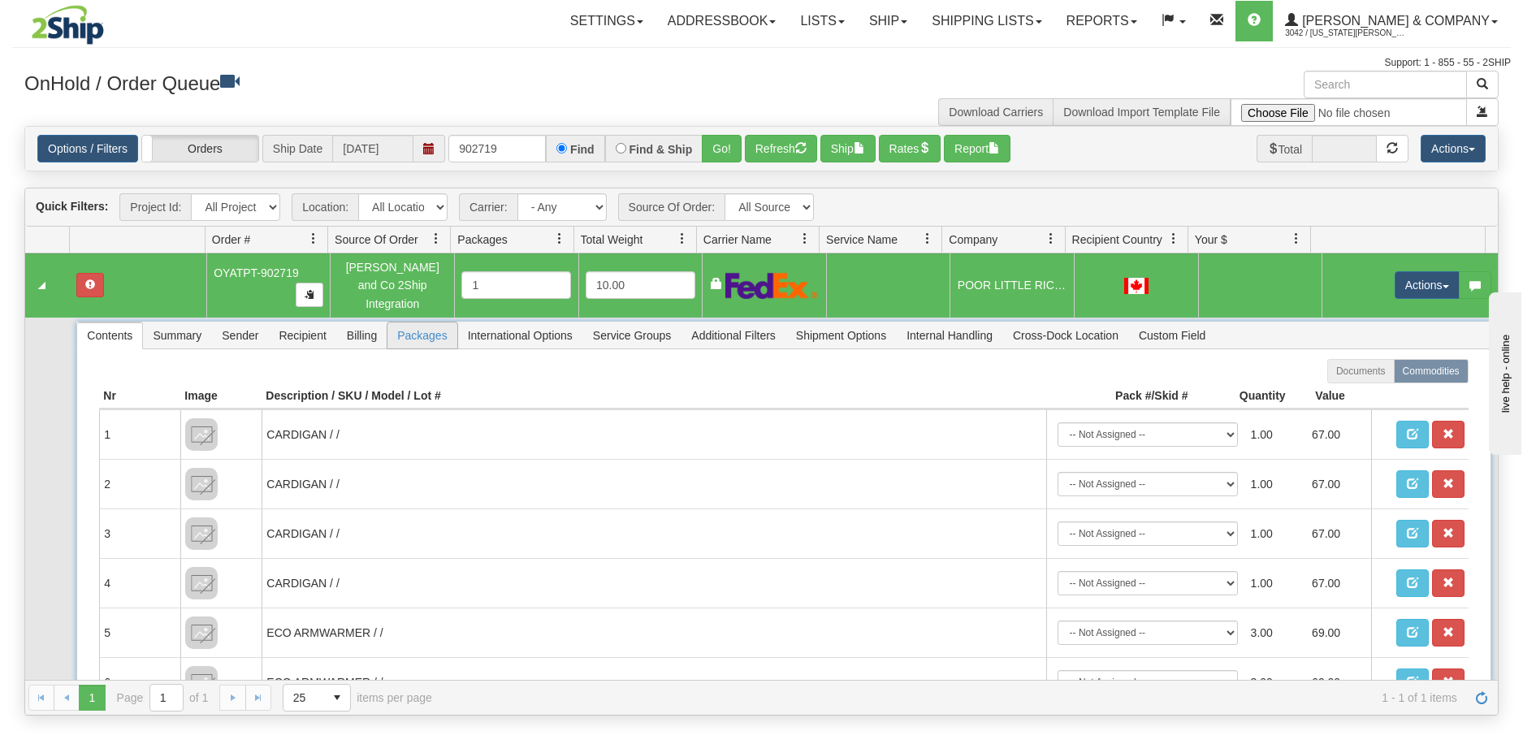
click at [431, 329] on span "Packages" at bounding box center [422, 336] width 69 height 26
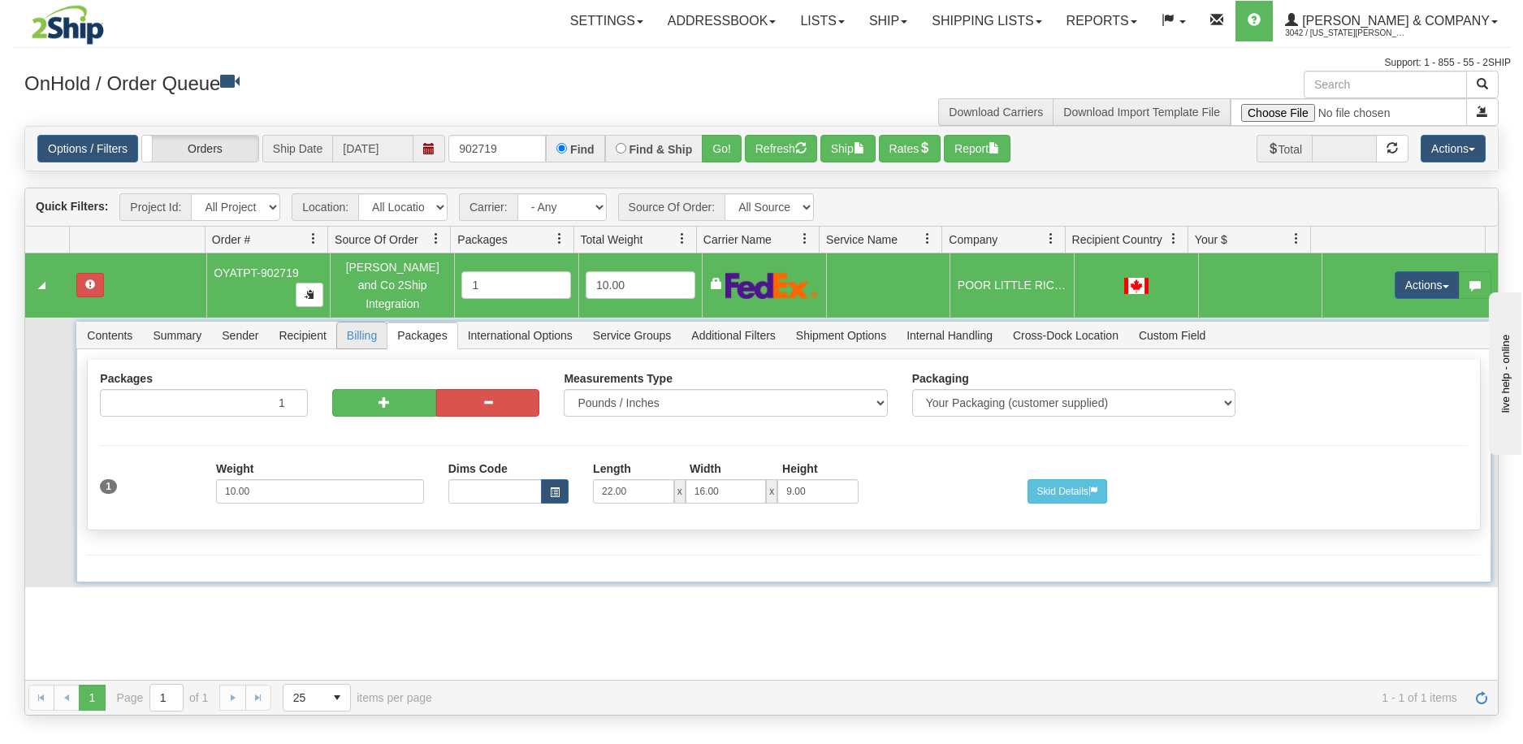
click at [352, 327] on span "Billing" at bounding box center [362, 336] width 50 height 26
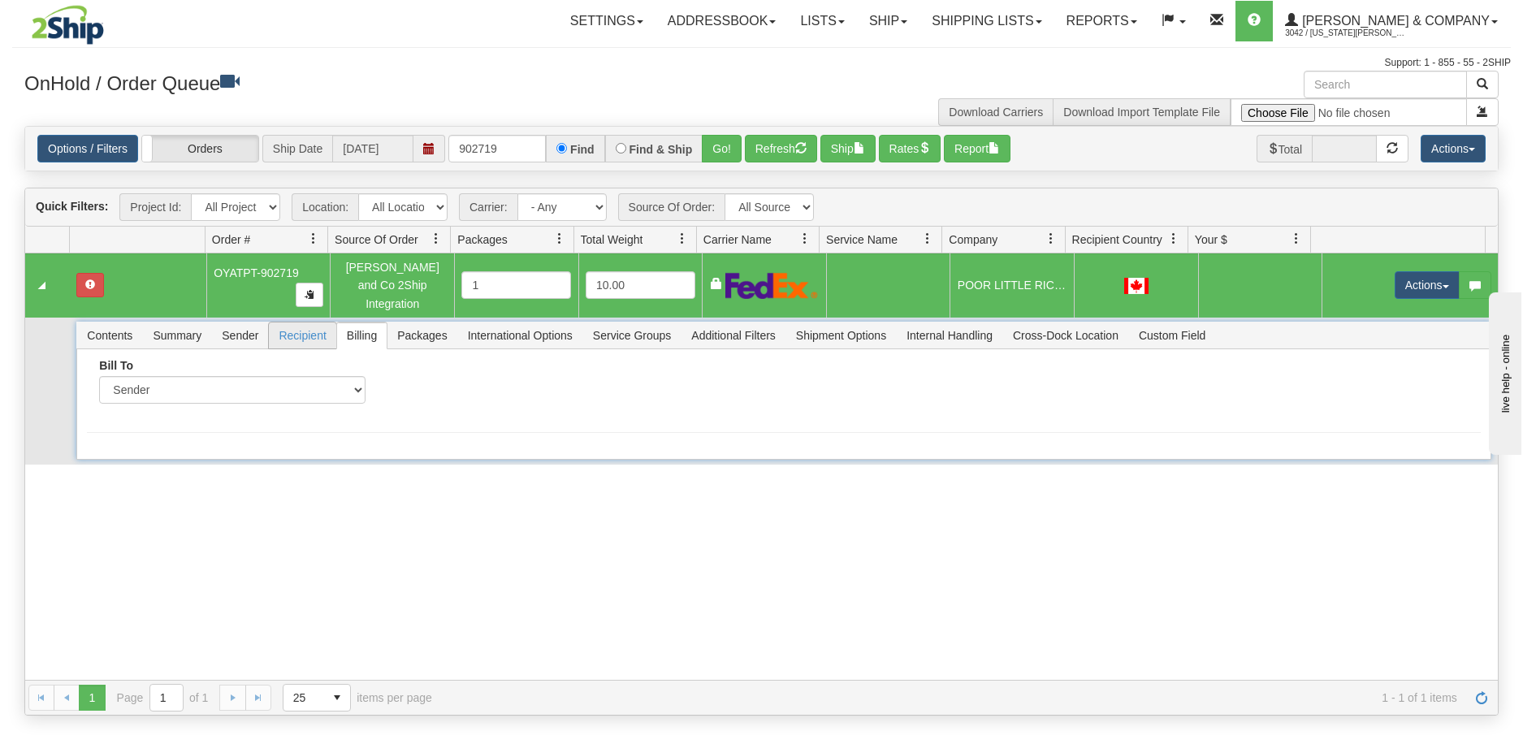
click at [299, 323] on span "Recipient" at bounding box center [302, 336] width 67 height 26
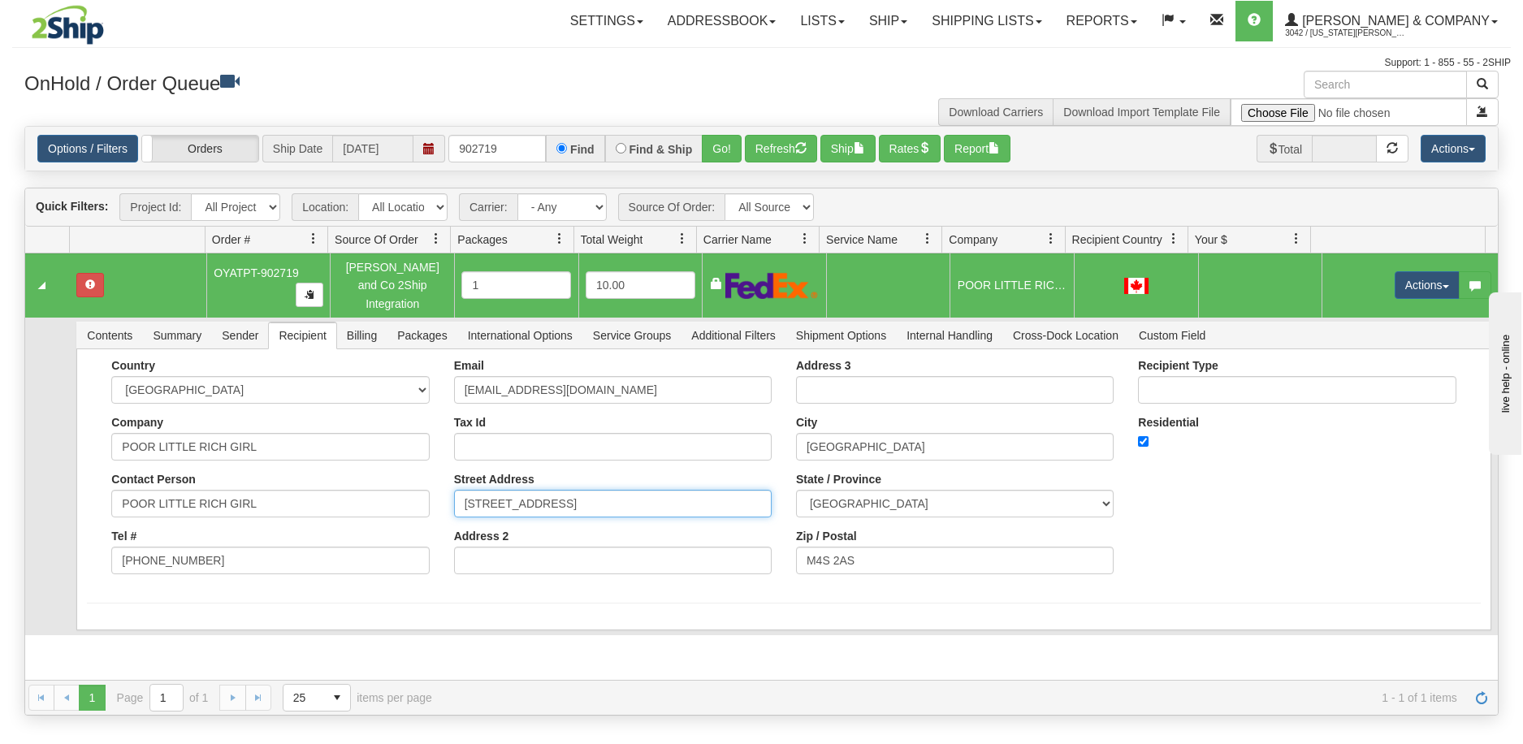
drag, startPoint x: 568, startPoint y: 496, endPoint x: 462, endPoint y: 507, distance: 106.2
click at [462, 507] on div "Email [EMAIL_ADDRESS][DOMAIN_NAME] Tax Id Street Address [STREET_ADDRESS] Addre…" at bounding box center [613, 472] width 342 height 227
click at [491, 492] on input "[STREET_ADDRESS]" at bounding box center [613, 504] width 318 height 28
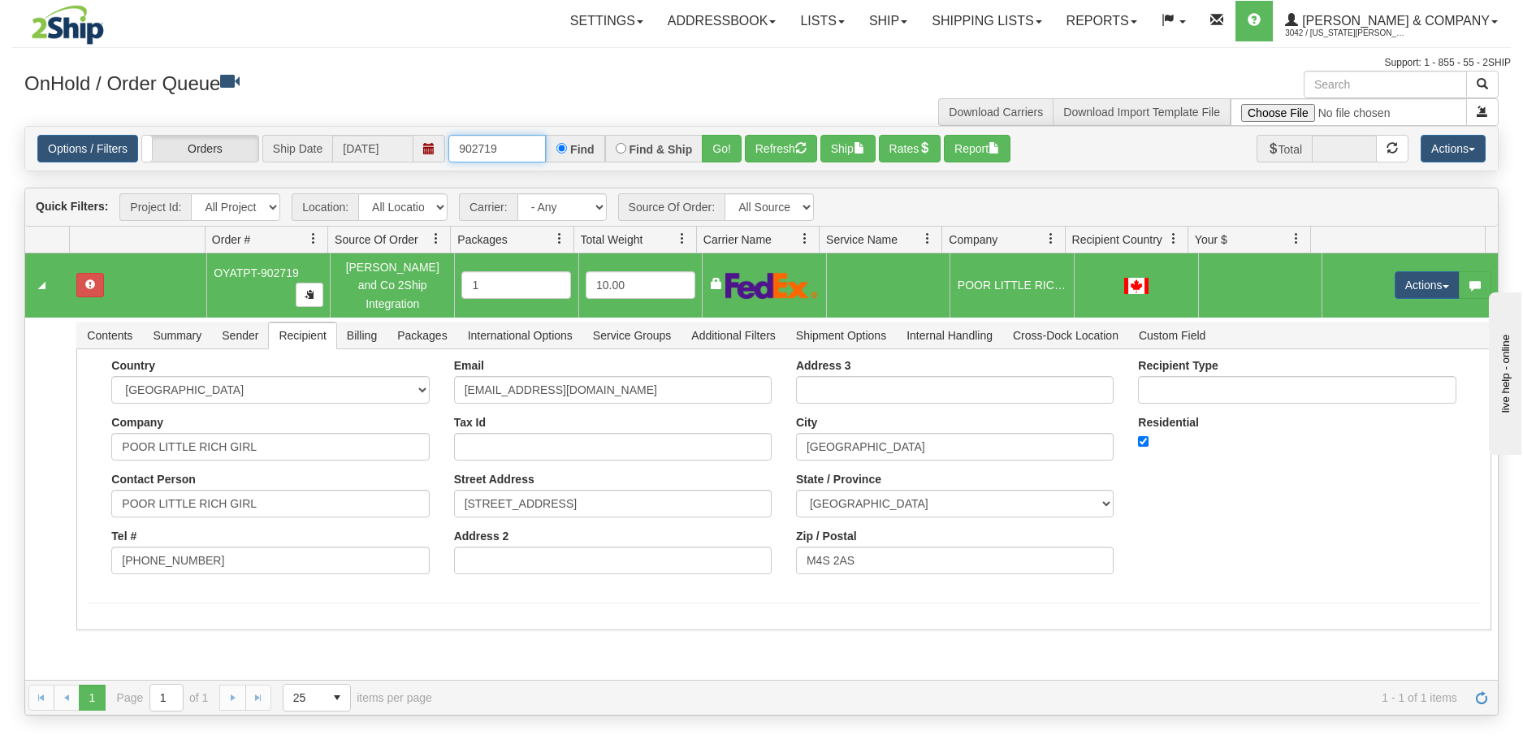
drag, startPoint x: 507, startPoint y: 154, endPoint x: 444, endPoint y: 145, distance: 63.2
click at [444, 145] on div "Options / Filters Group Shipments Orders Ship Date [DATE] 902719 Find Find & Sh…" at bounding box center [761, 149] width 1448 height 28
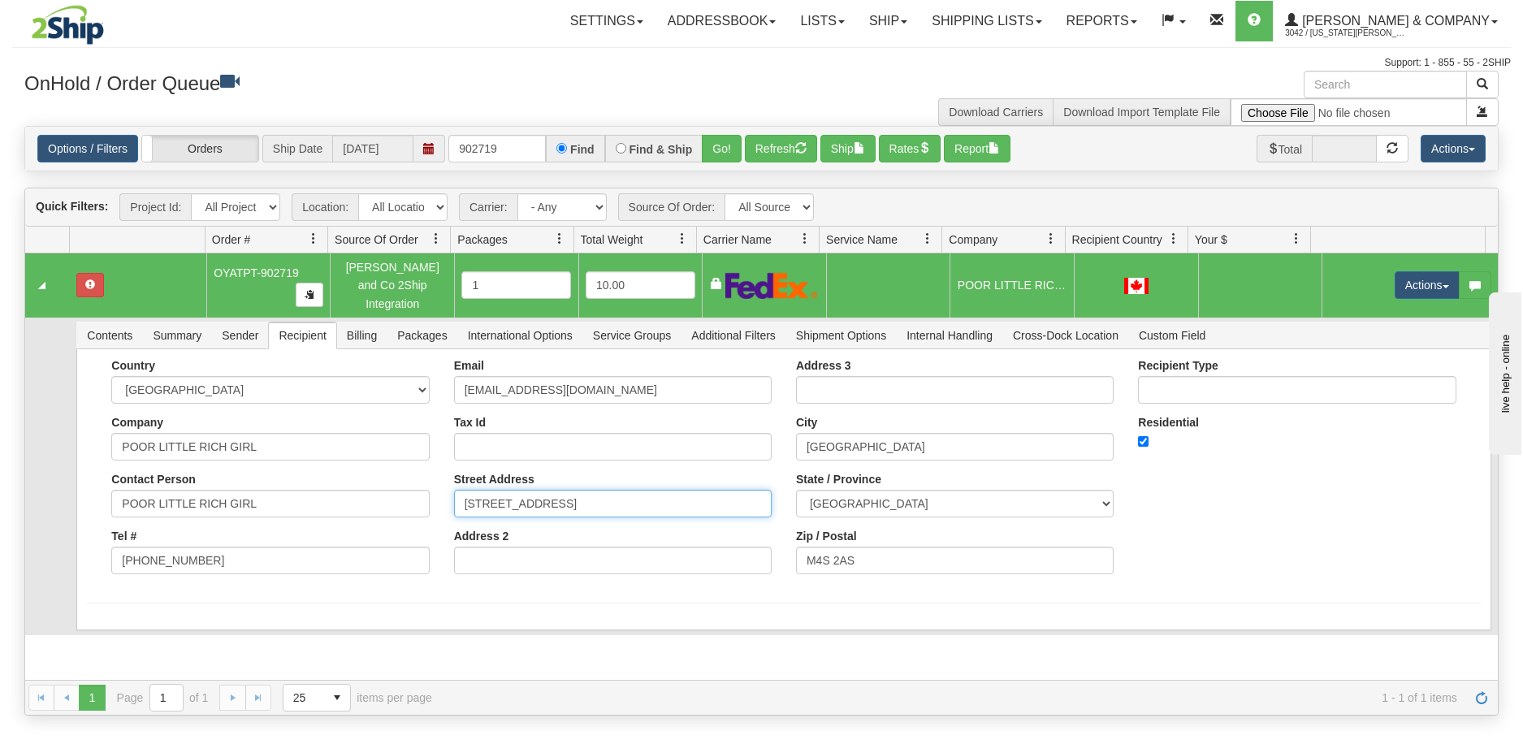
drag, startPoint x: 587, startPoint y: 490, endPoint x: 453, endPoint y: 501, distance: 133.7
click at [454, 501] on input "[STREET_ADDRESS]" at bounding box center [613, 504] width 318 height 28
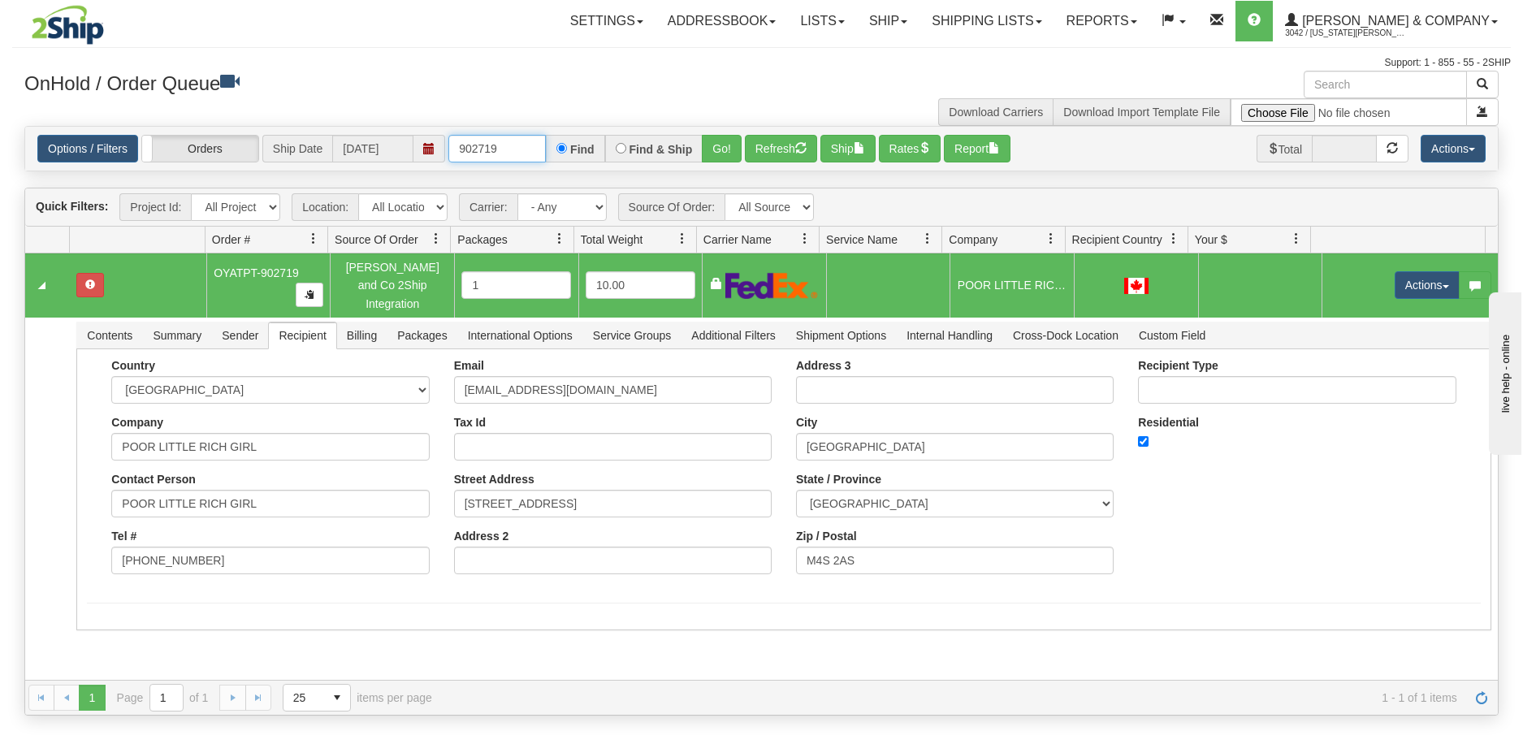
click at [513, 162] on input "902719" at bounding box center [496, 149] width 97 height 28
click at [722, 153] on button "Go!" at bounding box center [722, 149] width 40 height 28
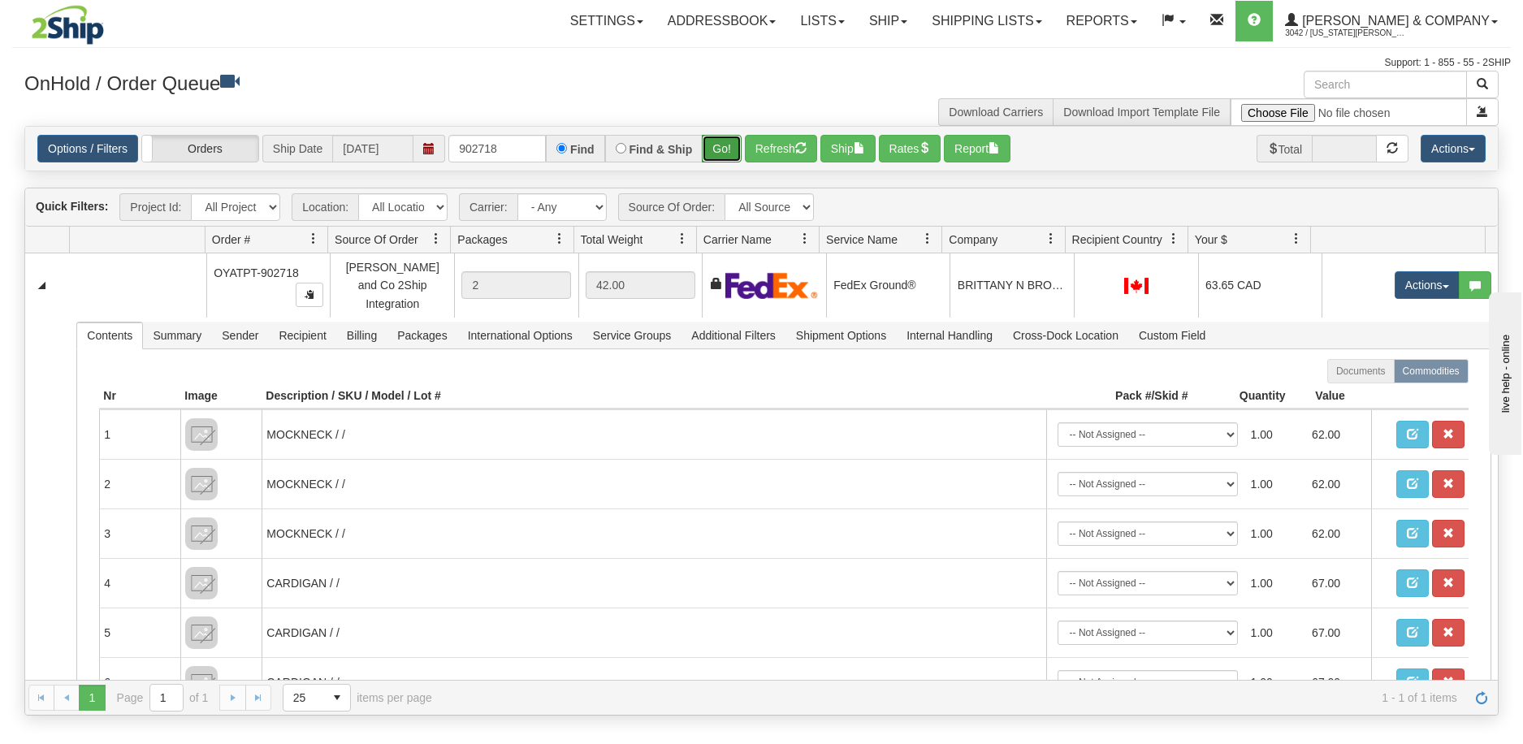
click at [730, 149] on button "Go!" at bounding box center [722, 149] width 40 height 28
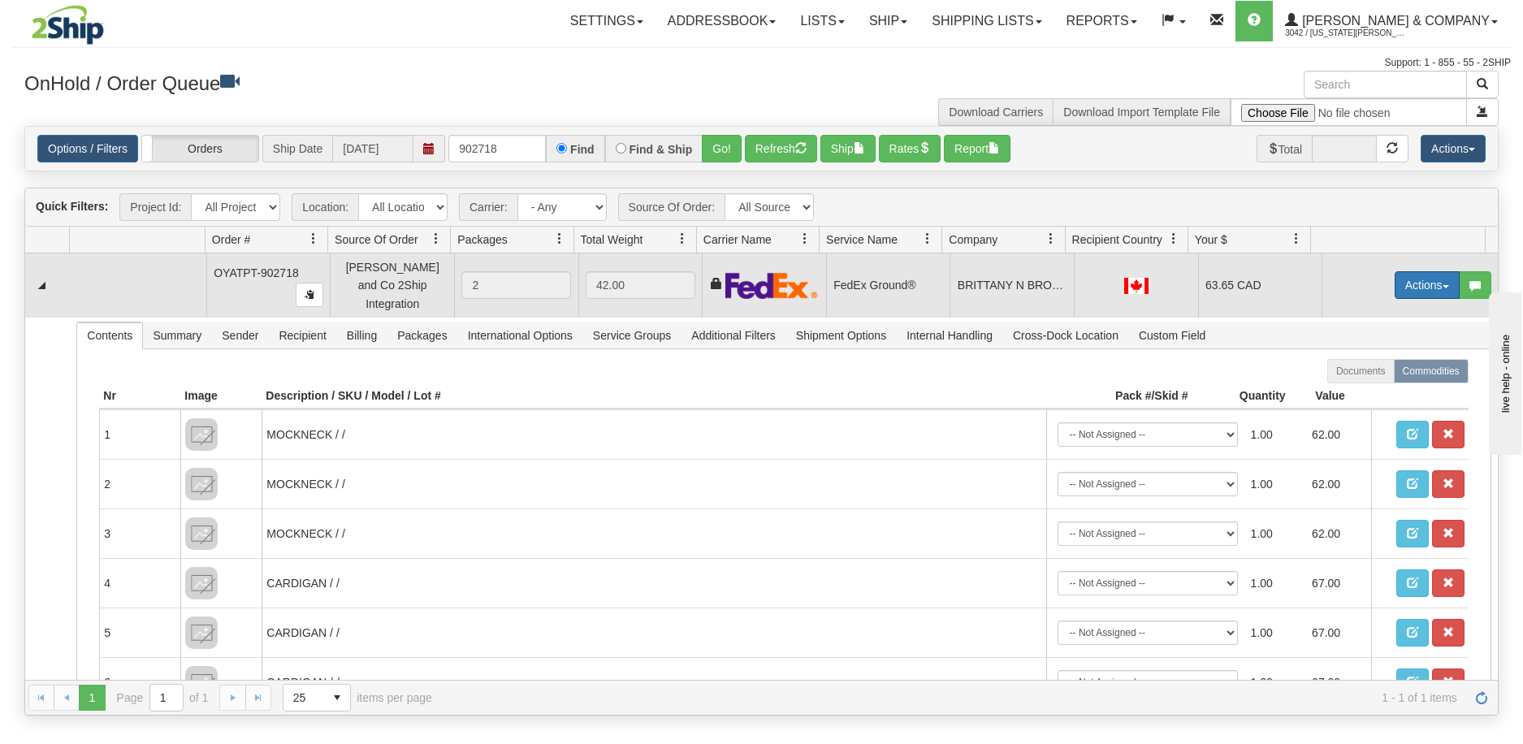
click at [1406, 280] on button "Actions" at bounding box center [1427, 285] width 65 height 28
click at [1385, 331] on span "Refresh Rates" at bounding box center [1387, 337] width 84 height 13
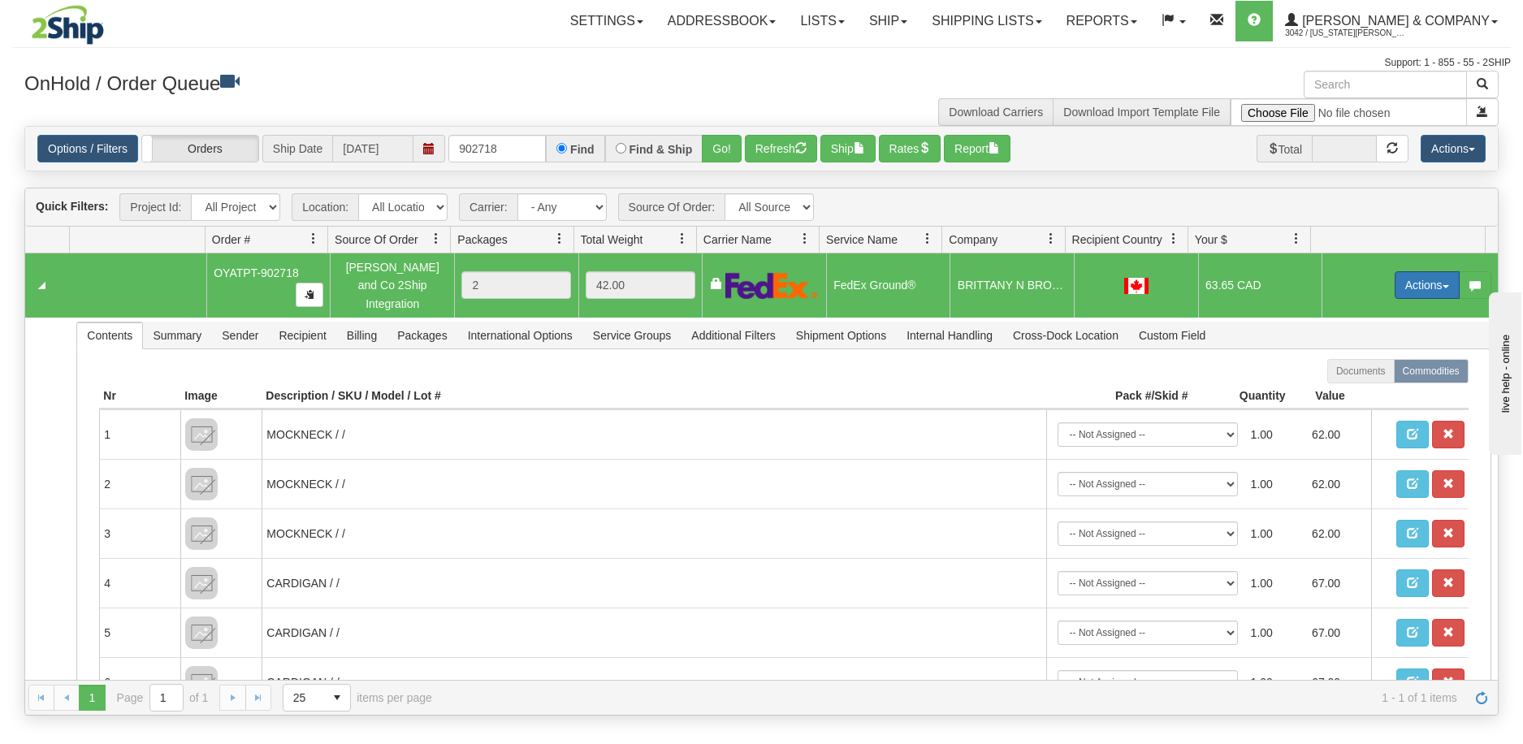
click at [1413, 277] on button "Actions" at bounding box center [1427, 285] width 65 height 28
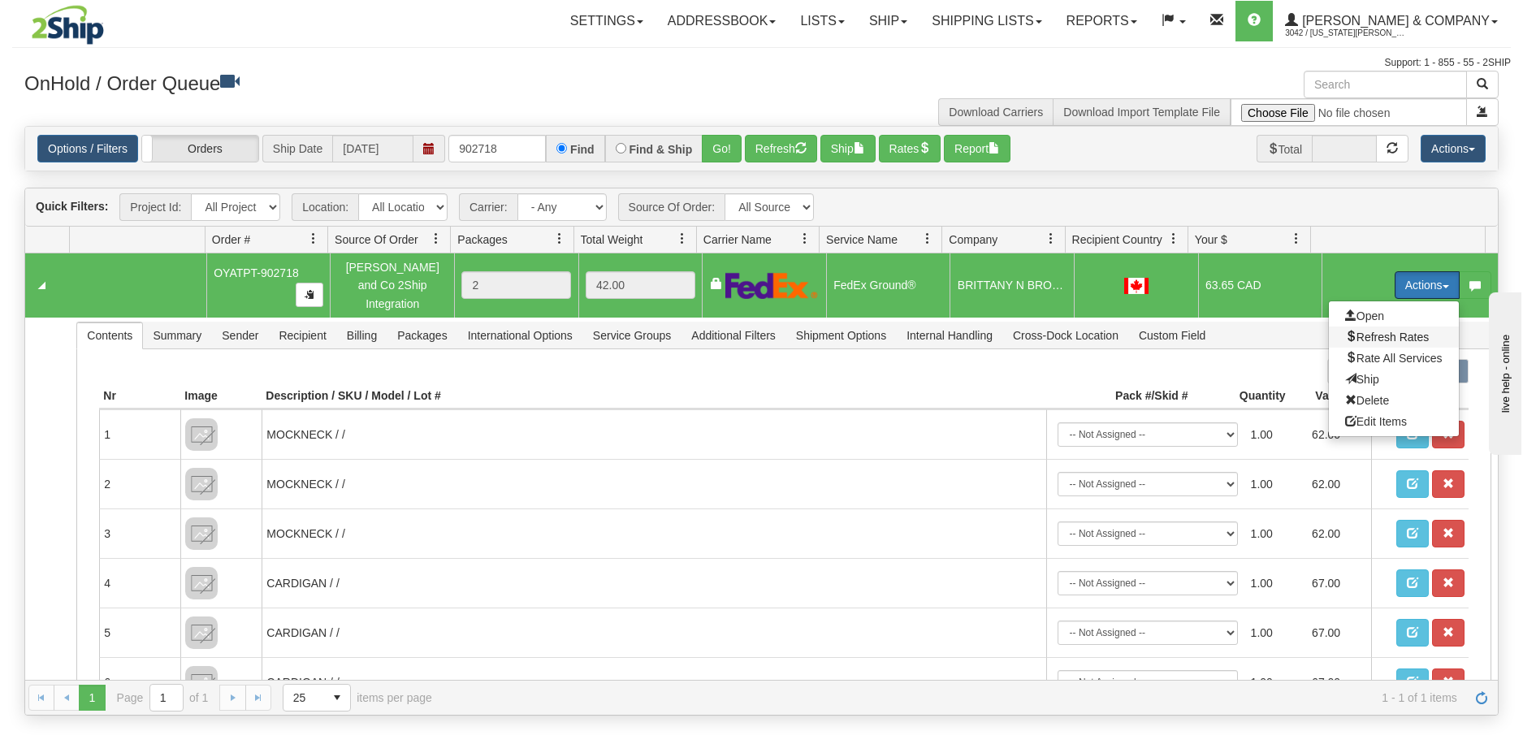
click at [1374, 331] on span "Refresh Rates" at bounding box center [1387, 337] width 84 height 13
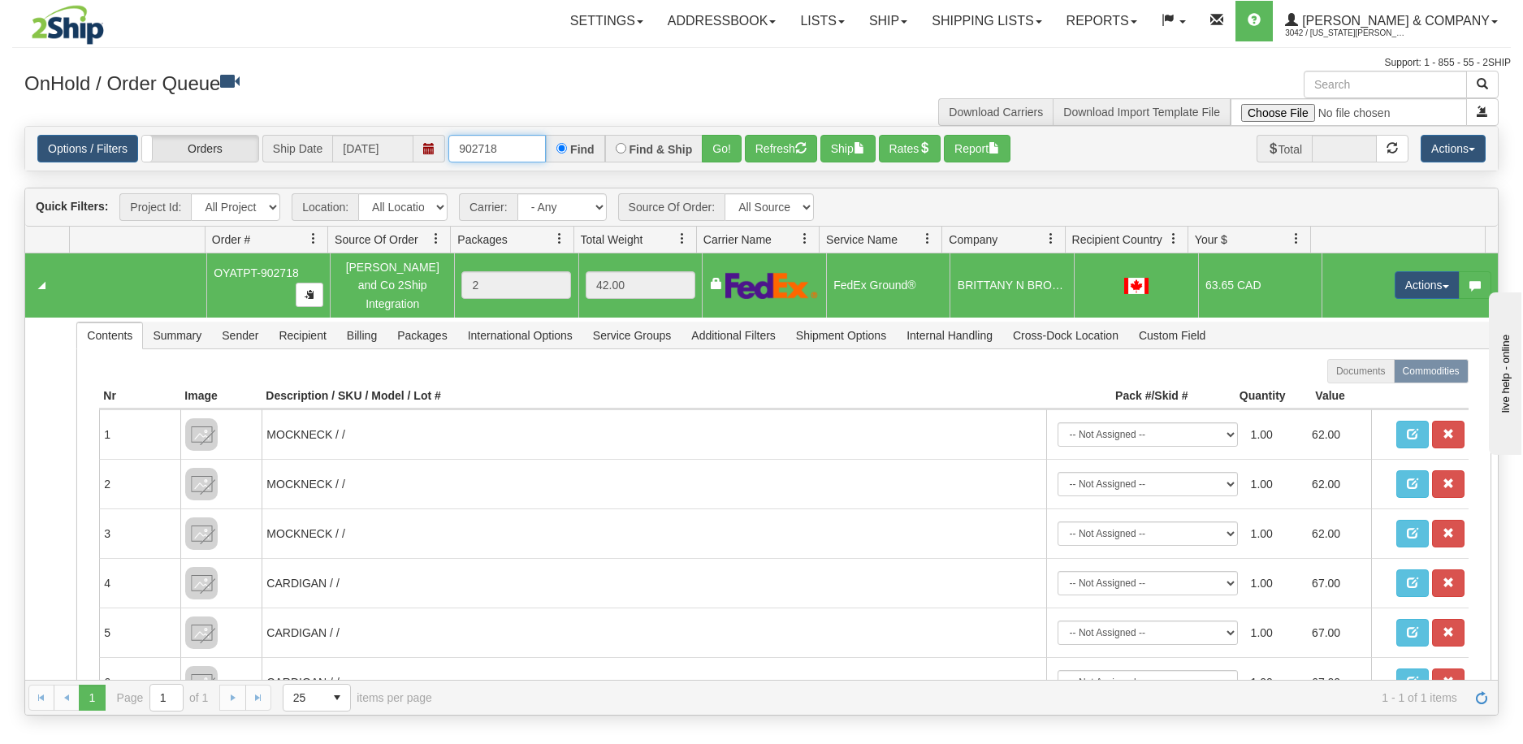
drag, startPoint x: 516, startPoint y: 153, endPoint x: 483, endPoint y: 162, distance: 34.7
click at [483, 162] on input "902718" at bounding box center [496, 149] width 97 height 28
click at [718, 139] on button "Go!" at bounding box center [722, 149] width 40 height 28
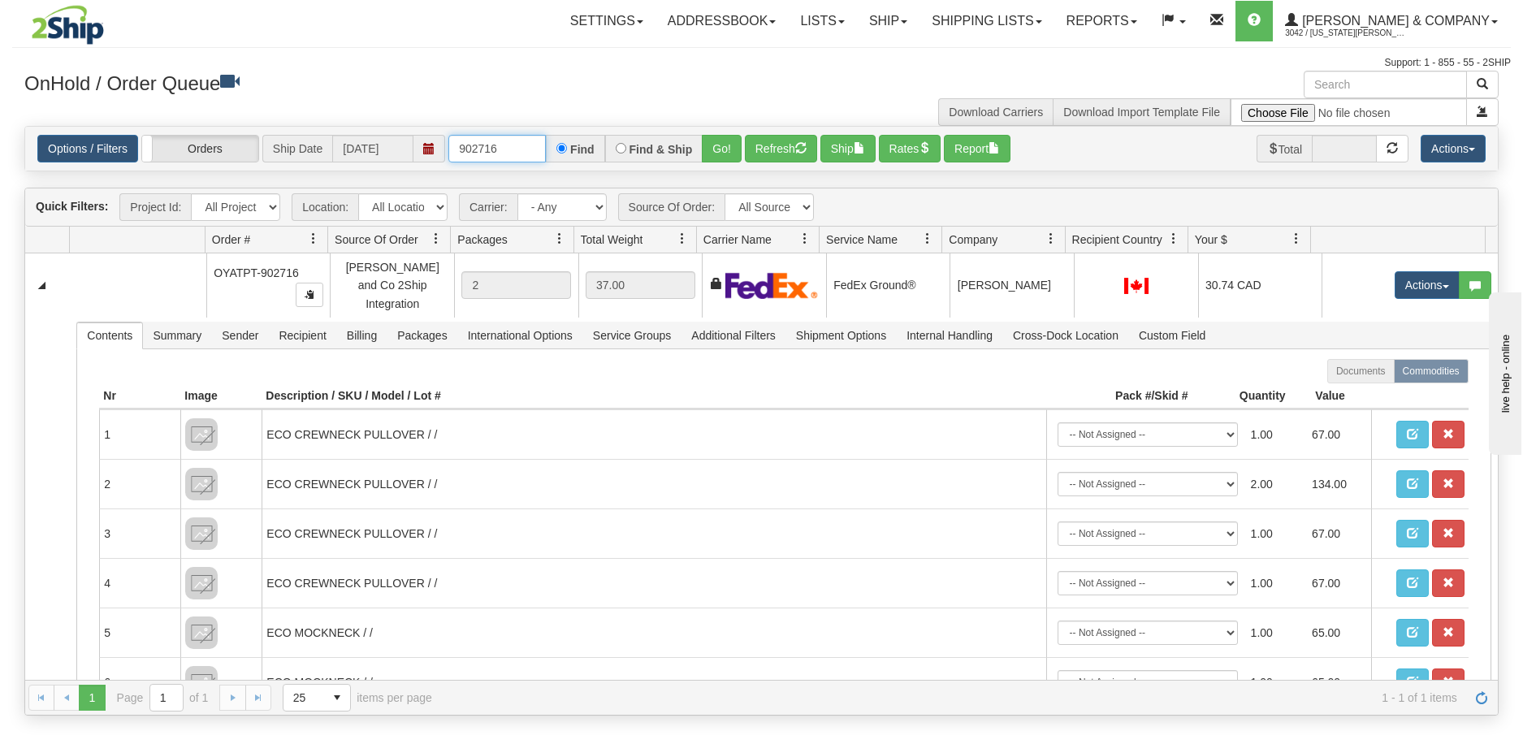
drag, startPoint x: 502, startPoint y: 155, endPoint x: 461, endPoint y: 162, distance: 41.3
click at [461, 162] on input "902716" at bounding box center [496, 149] width 97 height 28
click at [512, 157] on input "902716" at bounding box center [496, 149] width 97 height 28
click at [511, 148] on input "902891" at bounding box center [496, 149] width 97 height 28
click at [718, 145] on button "Go!" at bounding box center [722, 149] width 40 height 28
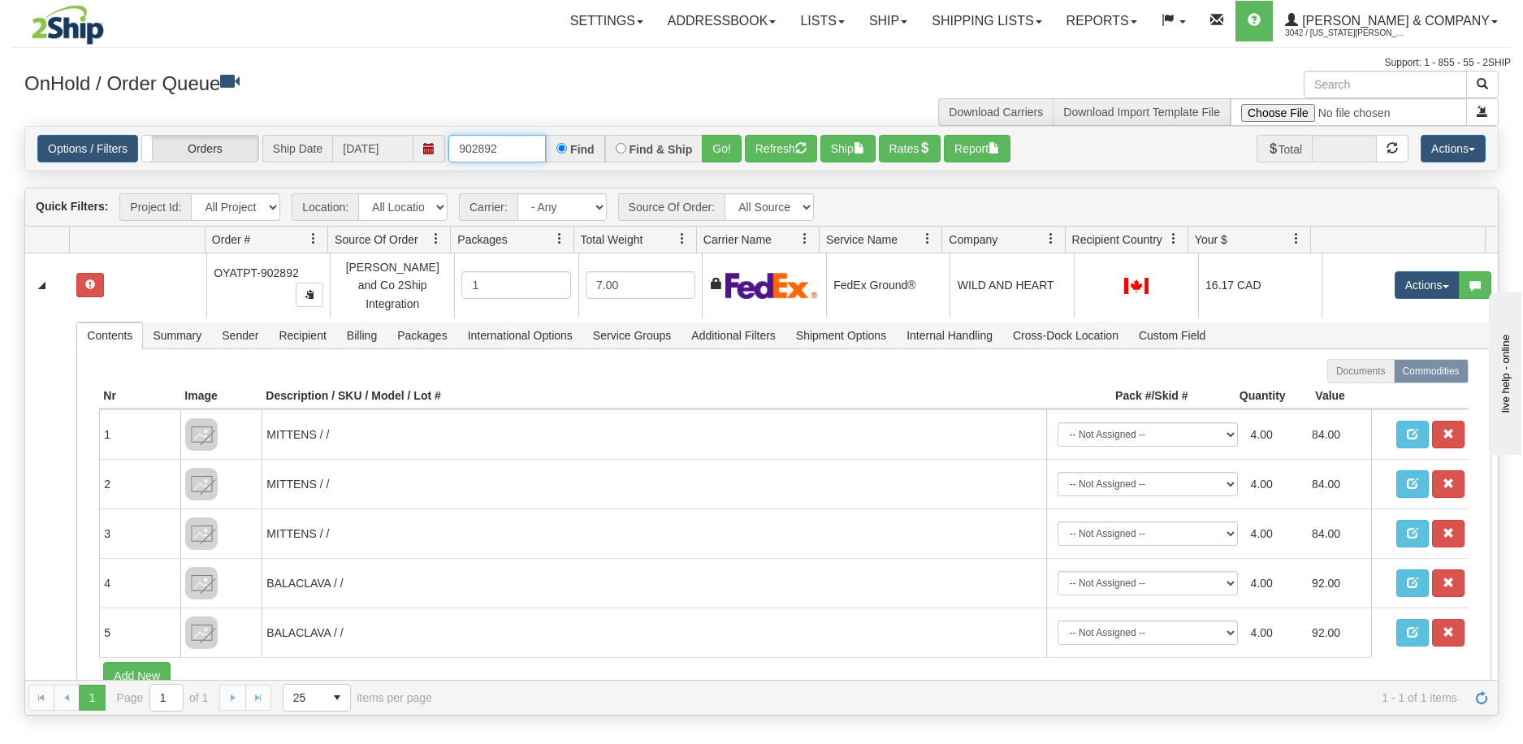
click at [503, 153] on input "902892" at bounding box center [496, 149] width 97 height 28
type input "902891"
click at [713, 148] on button "Go!" at bounding box center [722, 149] width 40 height 28
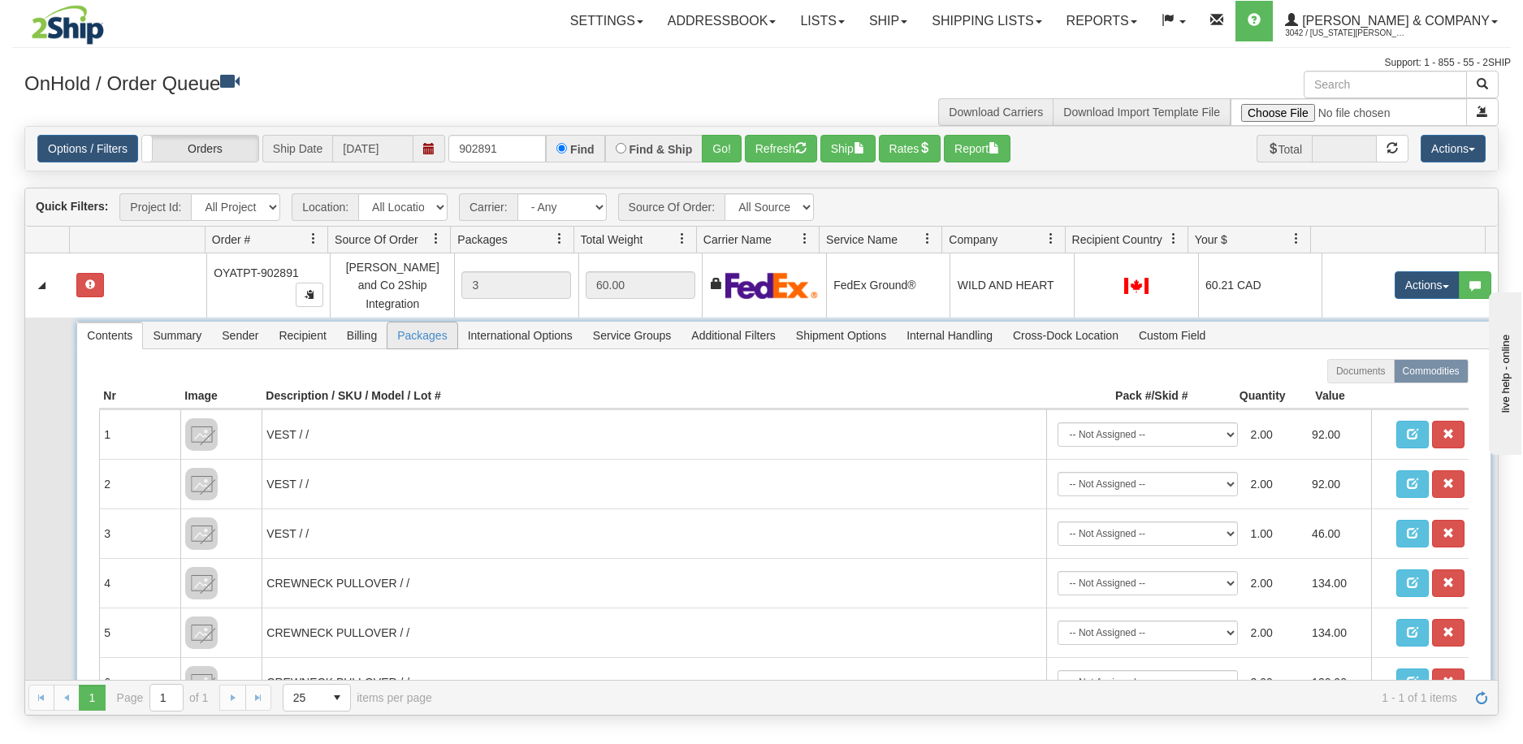
click at [422, 323] on span "Packages" at bounding box center [422, 336] width 69 height 26
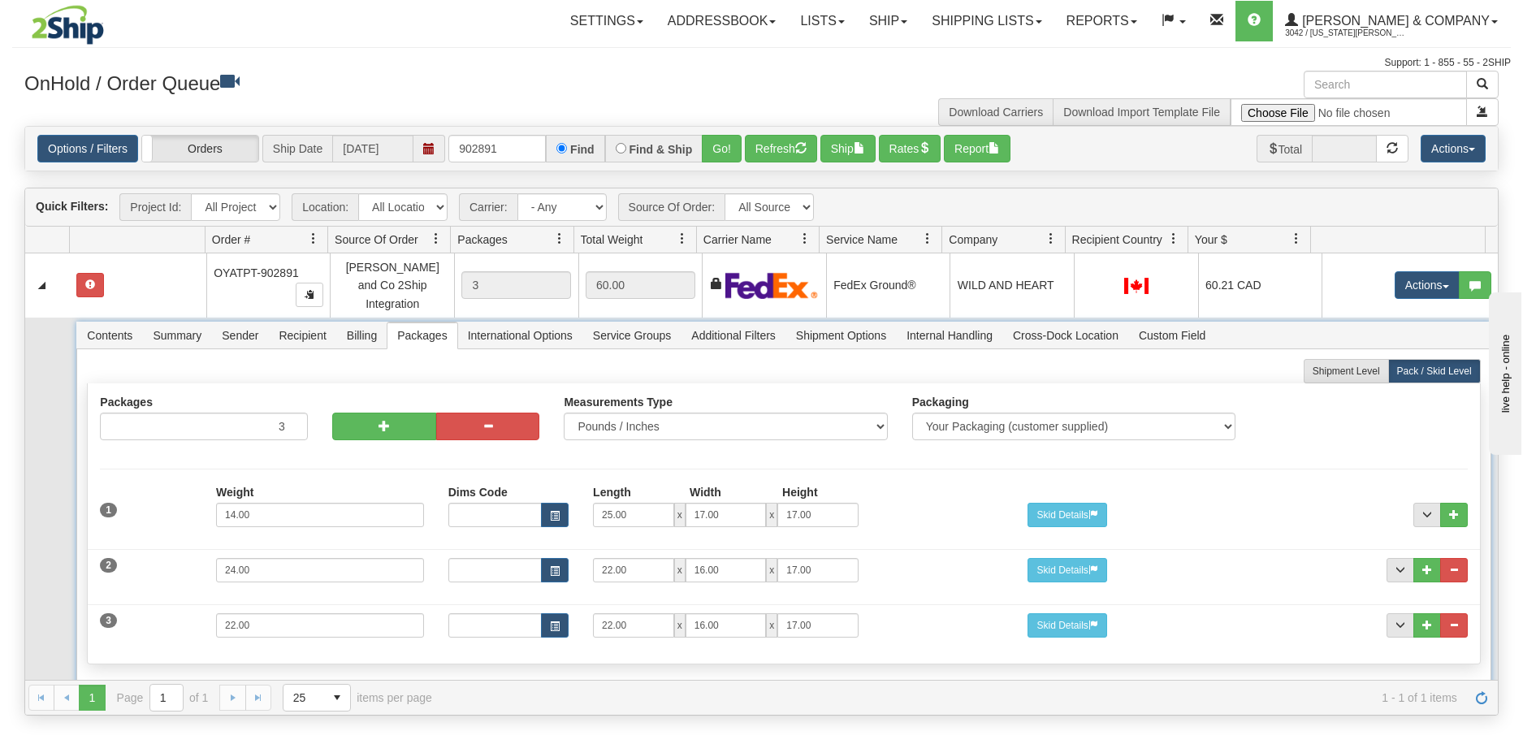
scroll to position [41, 0]
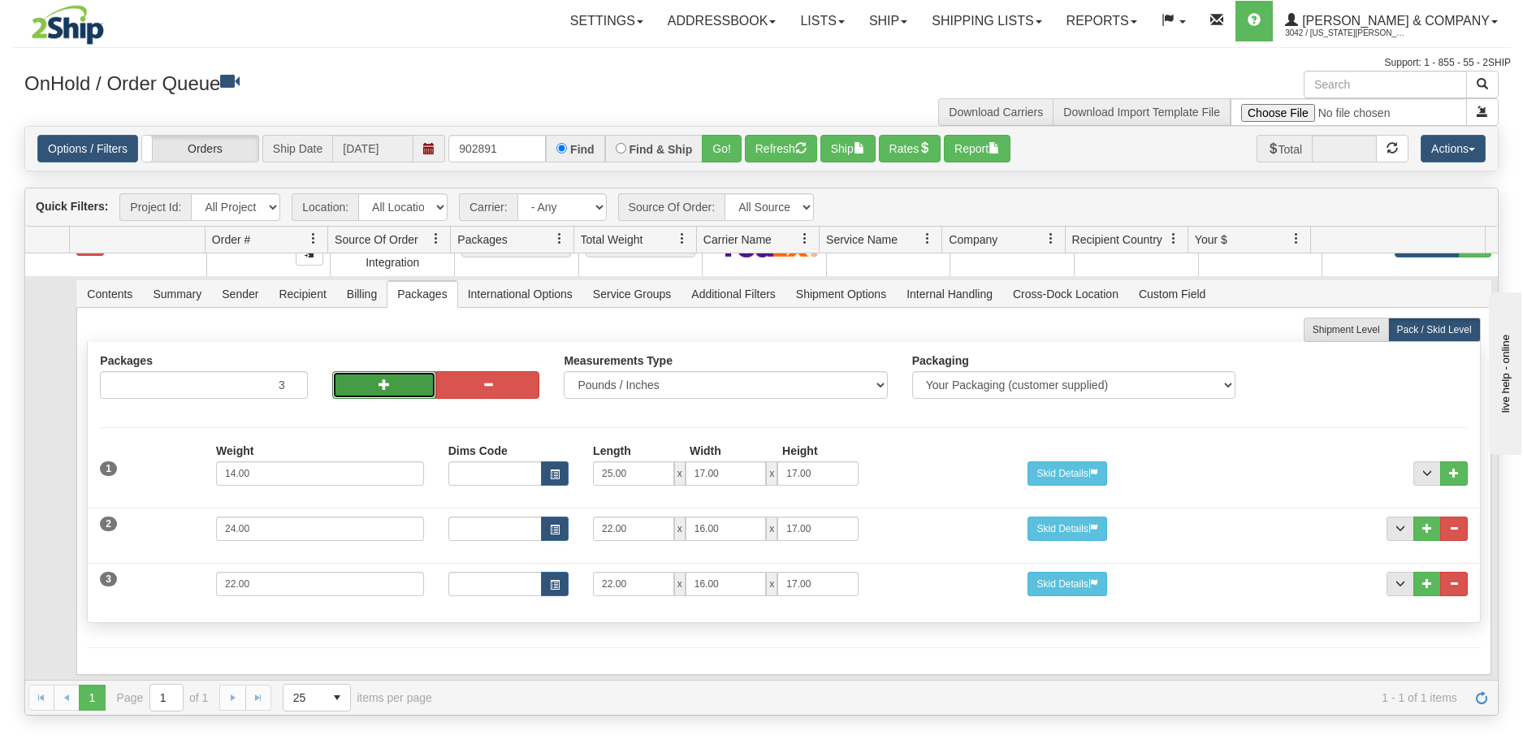
click at [369, 371] on button "button" at bounding box center [384, 385] width 104 height 28
type input "5"
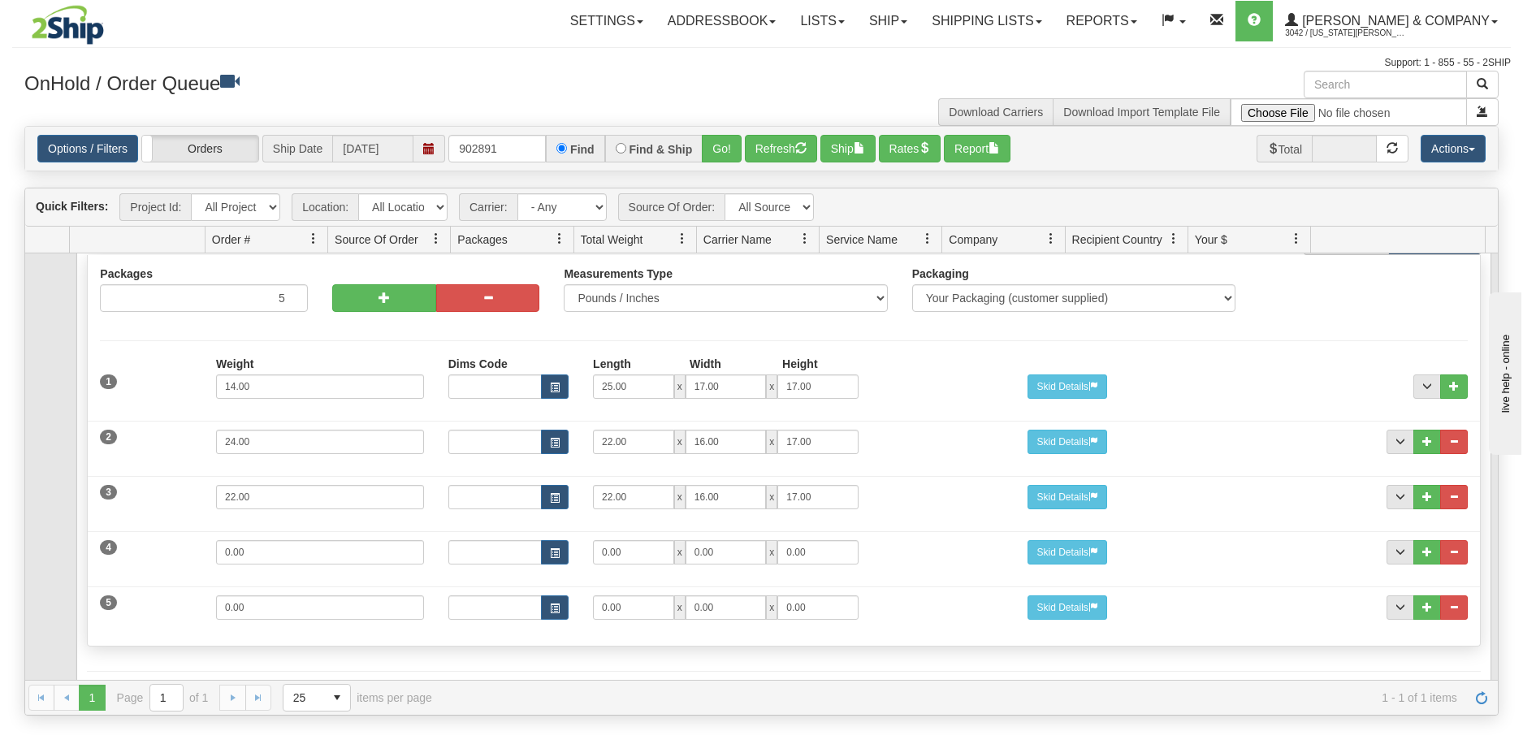
scroll to position [180, 0]
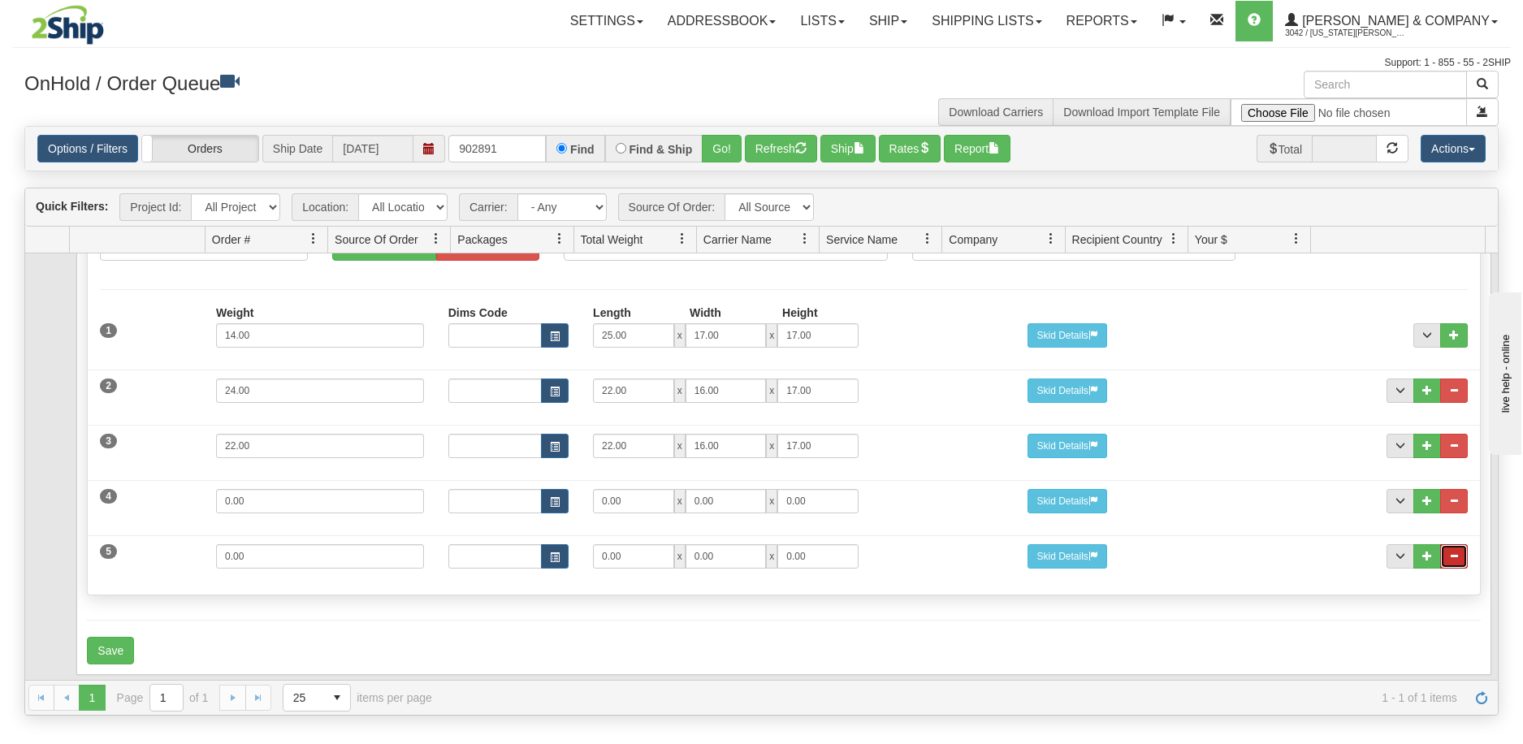
click at [1444, 549] on button "..." at bounding box center [1454, 556] width 28 height 24
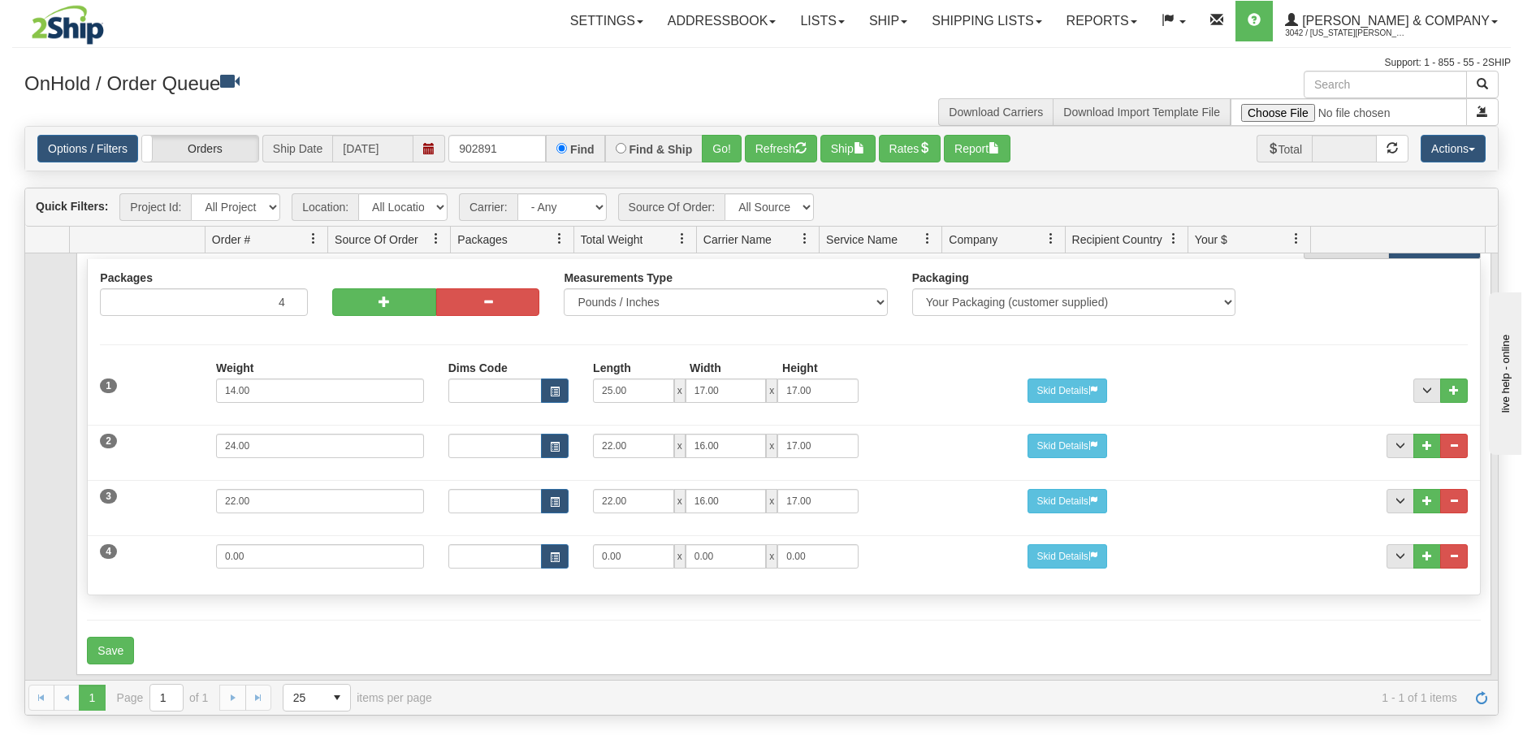
scroll to position [124, 0]
drag, startPoint x: 197, startPoint y: 546, endPoint x: 134, endPoint y: 546, distance: 62.6
click at [134, 546] on div "4 Weight 0.00 Dims Code Length Width Height 0.00 x 0.00 x" at bounding box center [784, 554] width 1392 height 54
type input "7"
type input "16"
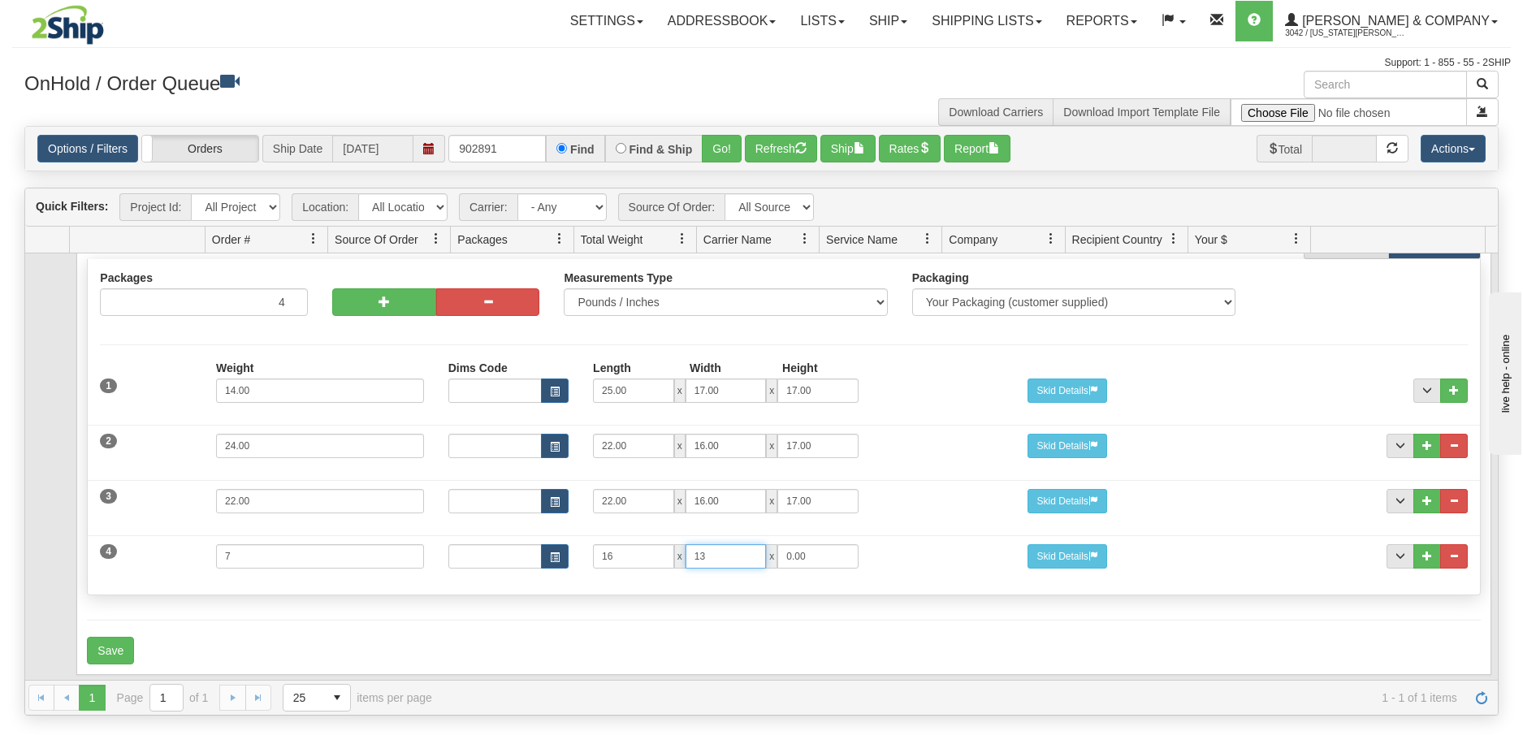
type input "13"
click at [127, 637] on button "Save" at bounding box center [110, 651] width 47 height 28
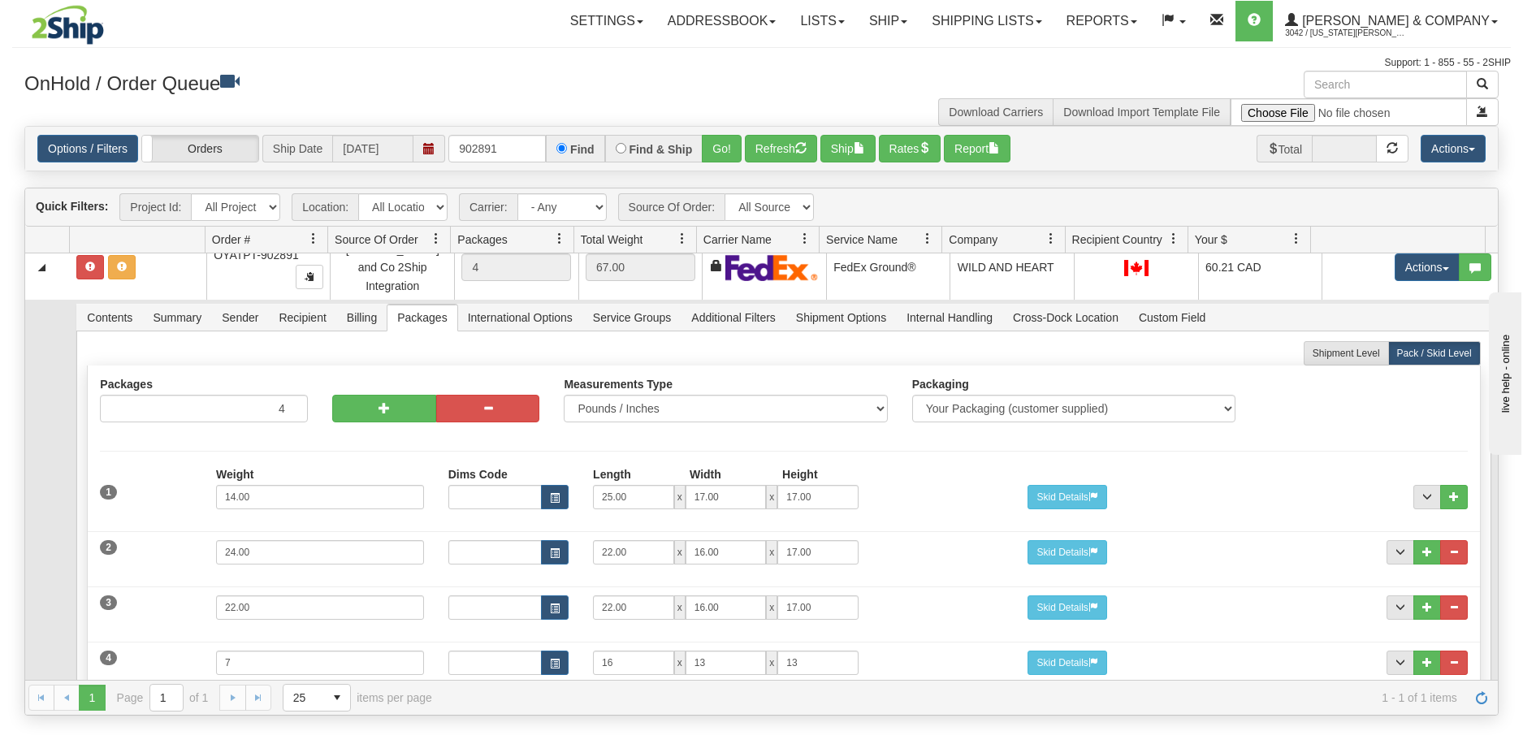
scroll to position [0, 0]
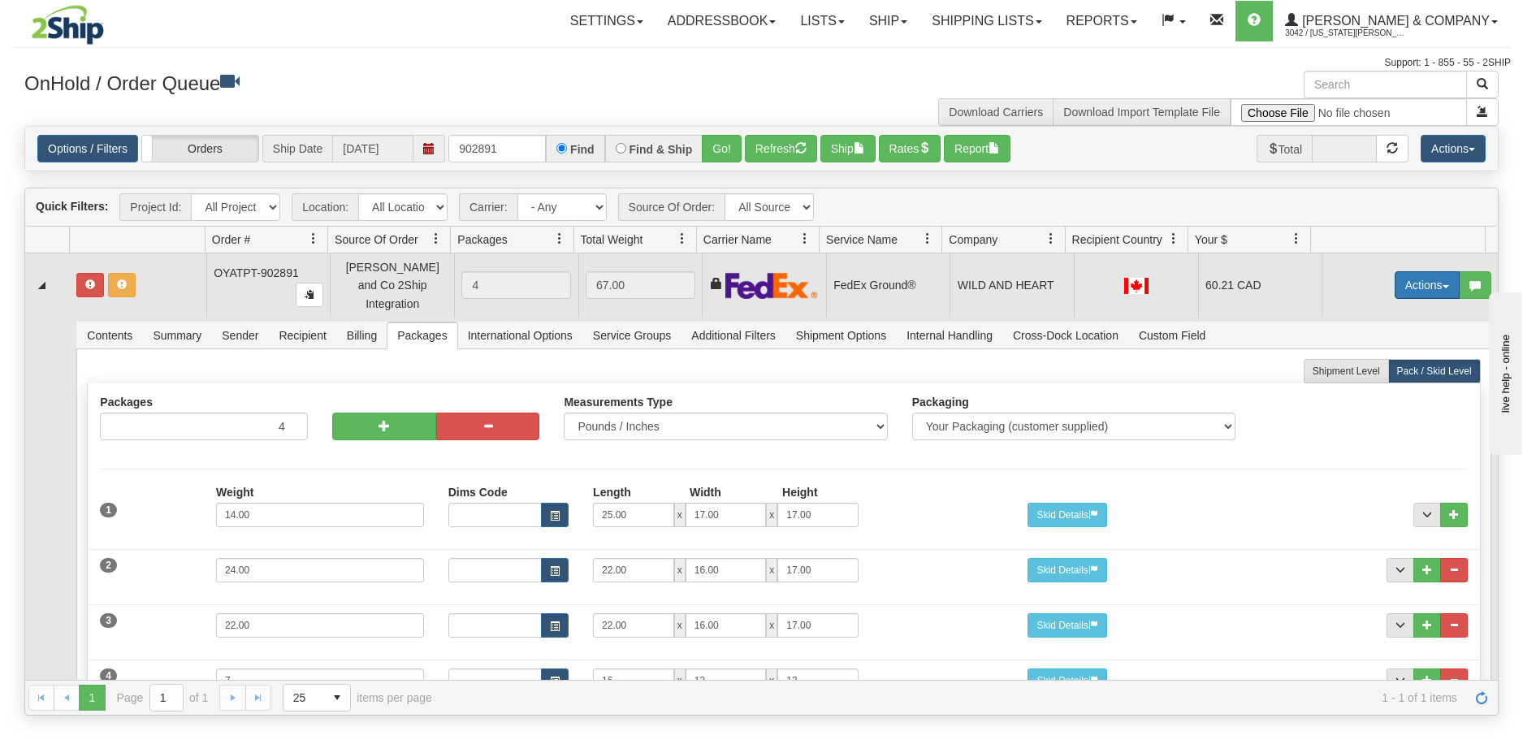
click at [1406, 283] on button "Actions" at bounding box center [1427, 285] width 65 height 28
click at [1378, 331] on span "Refresh Rates" at bounding box center [1387, 337] width 84 height 13
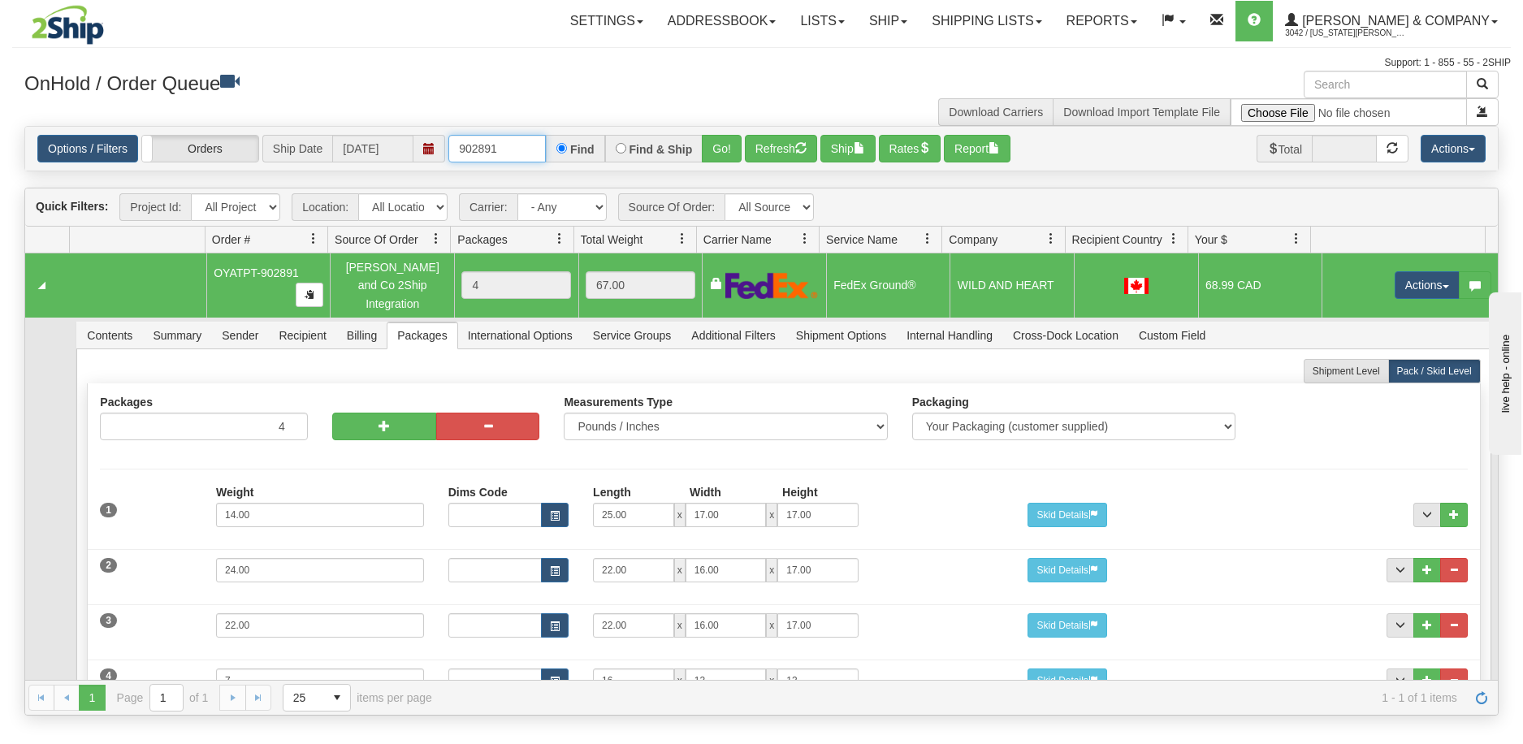
drag, startPoint x: 500, startPoint y: 158, endPoint x: 449, endPoint y: 159, distance: 51.2
click at [449, 159] on input "902891" at bounding box center [496, 149] width 97 height 28
click at [776, 154] on button "Refresh" at bounding box center [781, 149] width 72 height 28
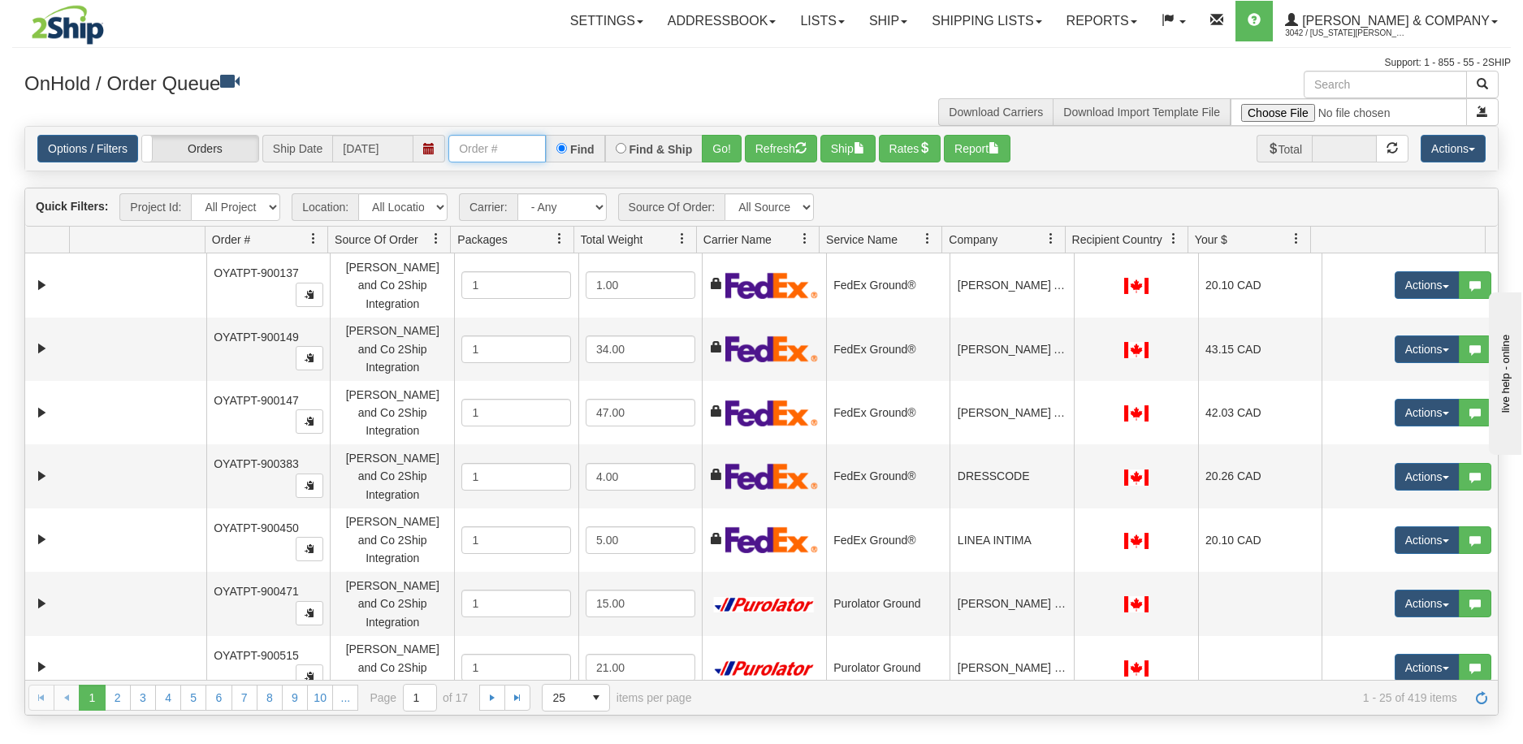
click at [468, 153] on input "text" at bounding box center [496, 149] width 97 height 28
paste input "PT-902891"
type input "PT-902891"
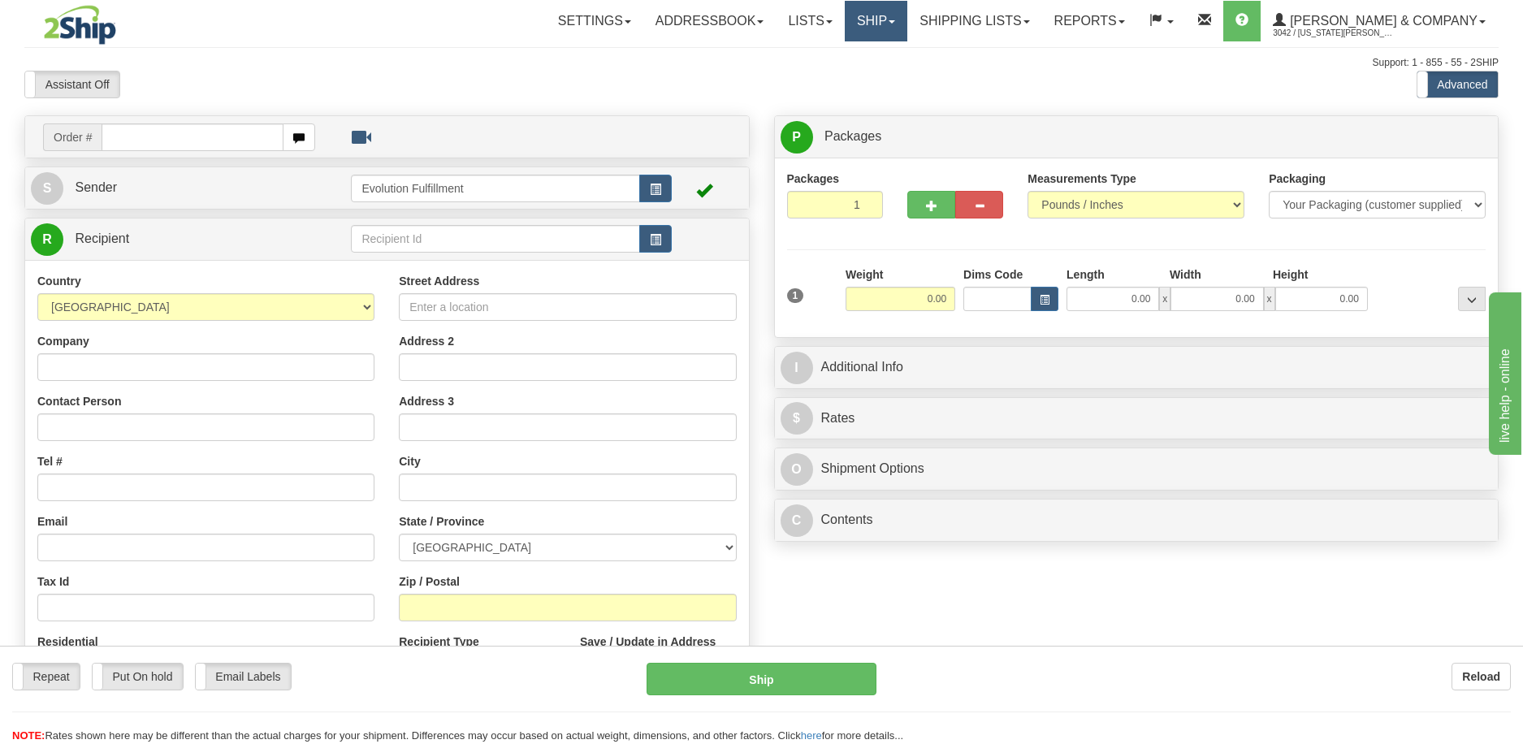
click at [907, 22] on link "Ship" at bounding box center [876, 21] width 63 height 41
click at [890, 75] on span "OnHold / Order Queue" at bounding box center [833, 77] width 115 height 13
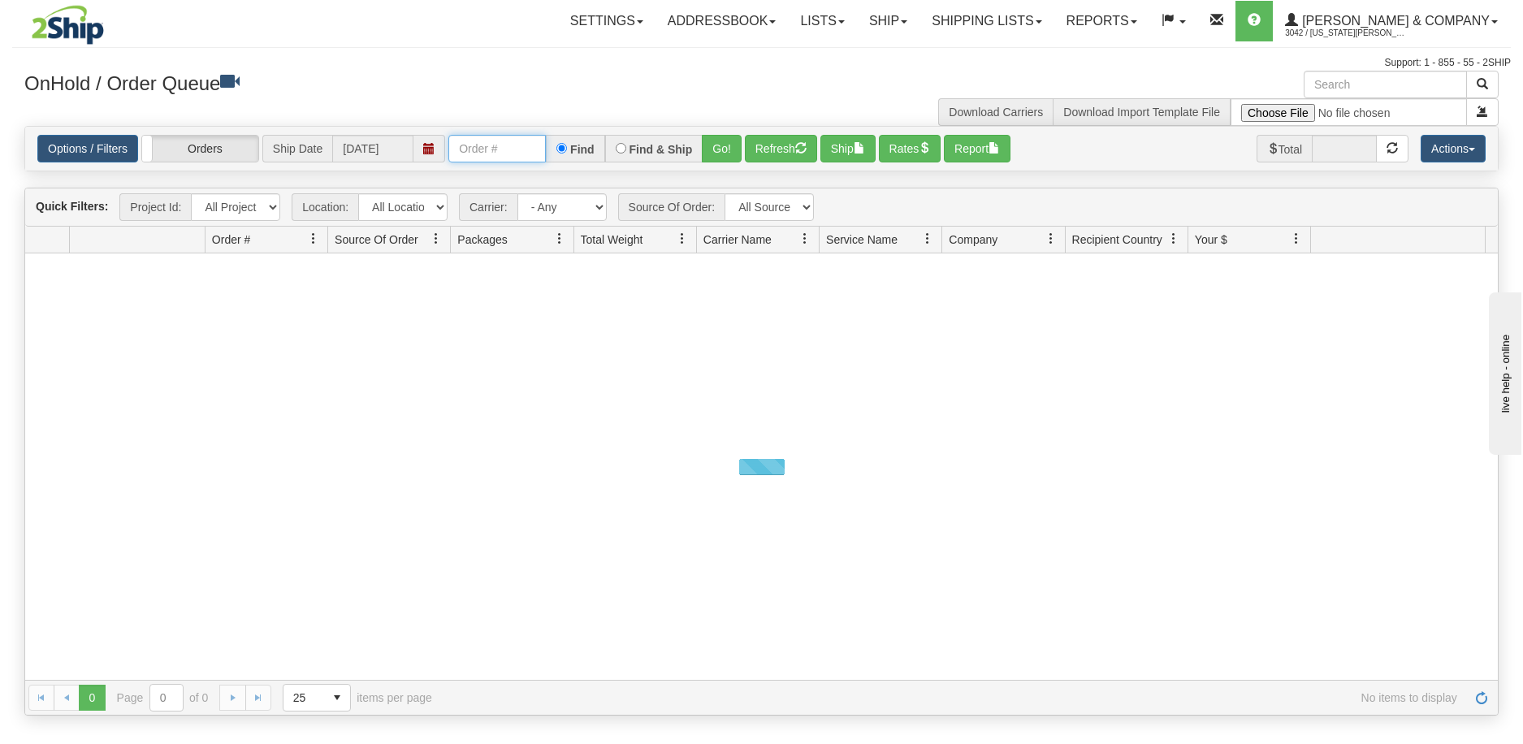
click at [490, 154] on input "text" at bounding box center [496, 149] width 97 height 28
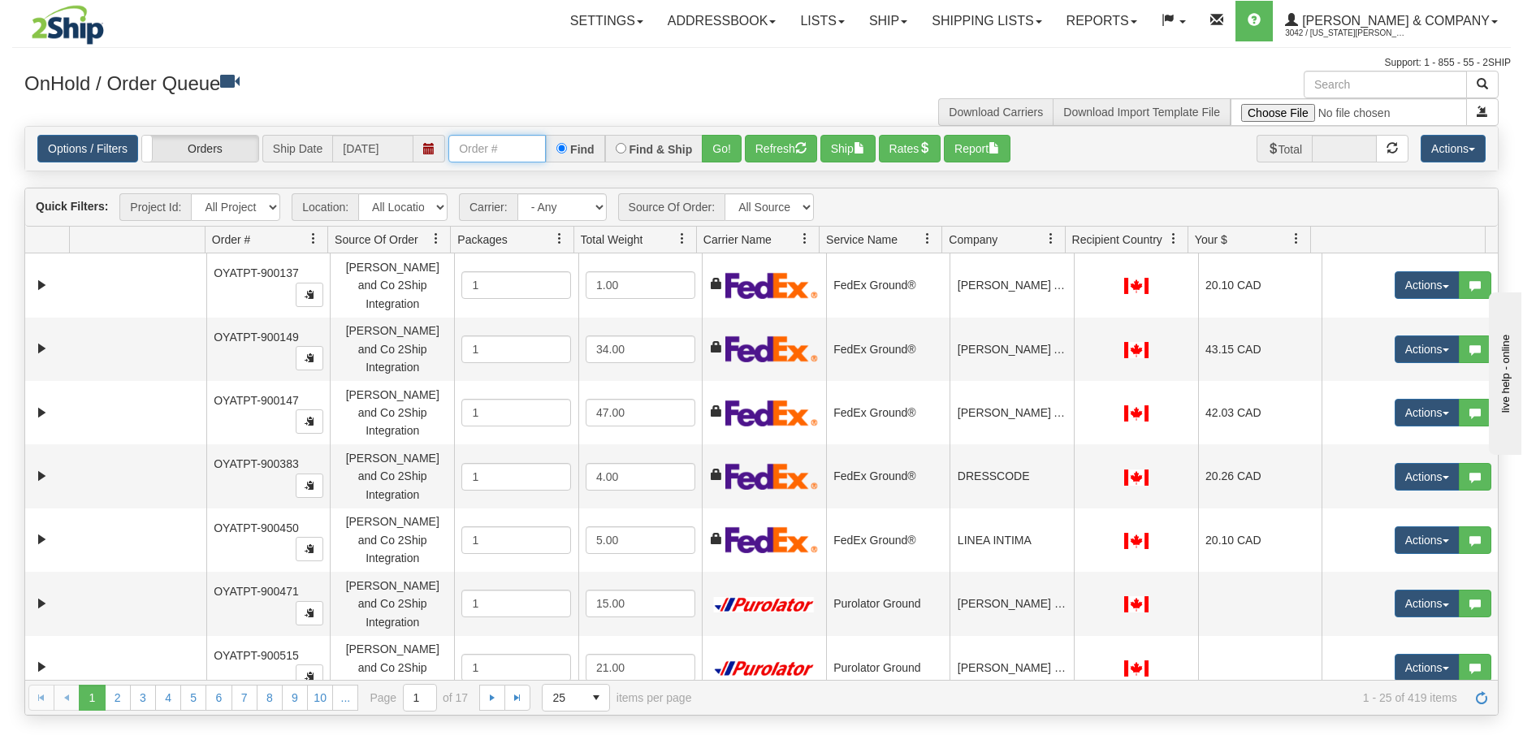
paste input "PT-902891"
type input "PT-902891"
click at [773, 149] on button "Refresh" at bounding box center [781, 149] width 72 height 28
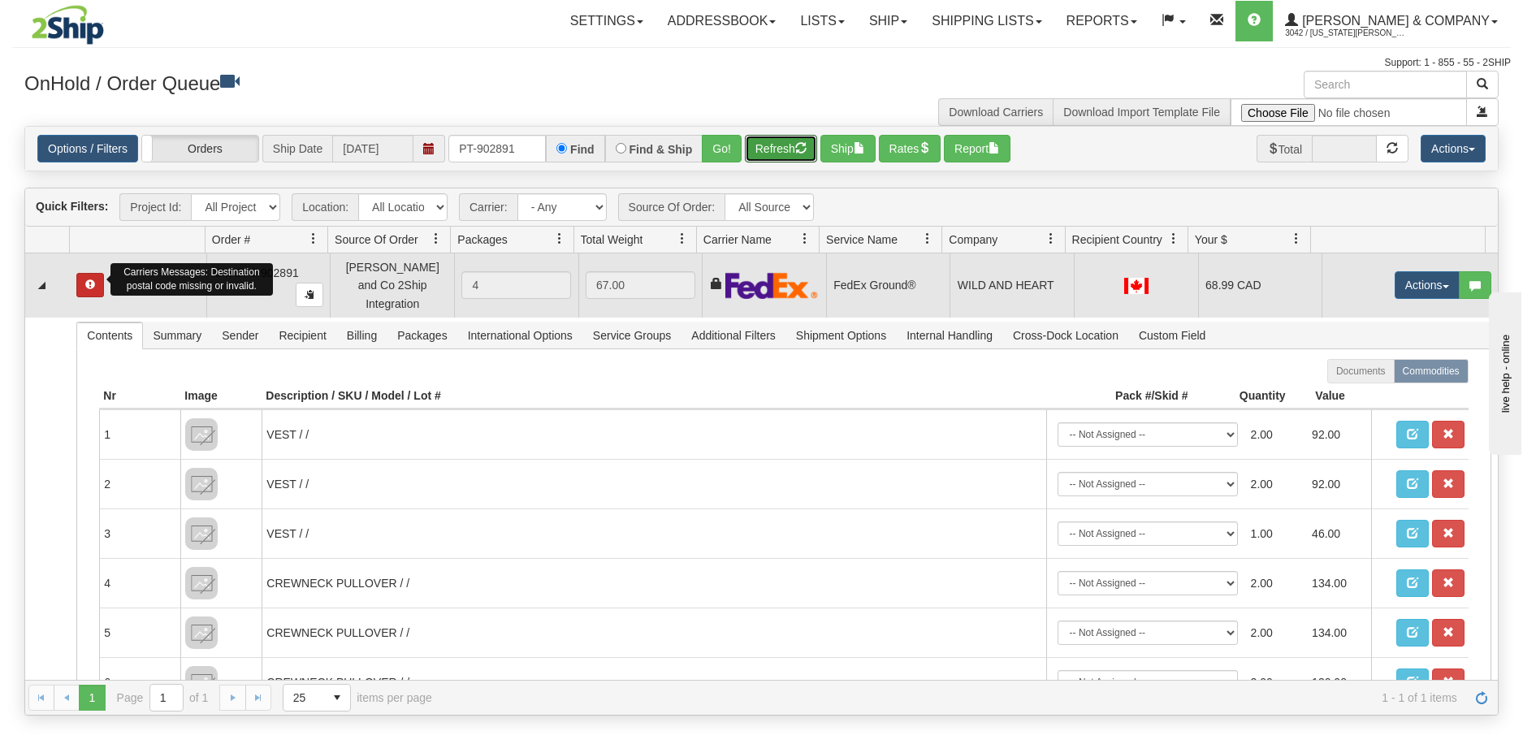
click at [92, 279] on span "button" at bounding box center [90, 284] width 10 height 10
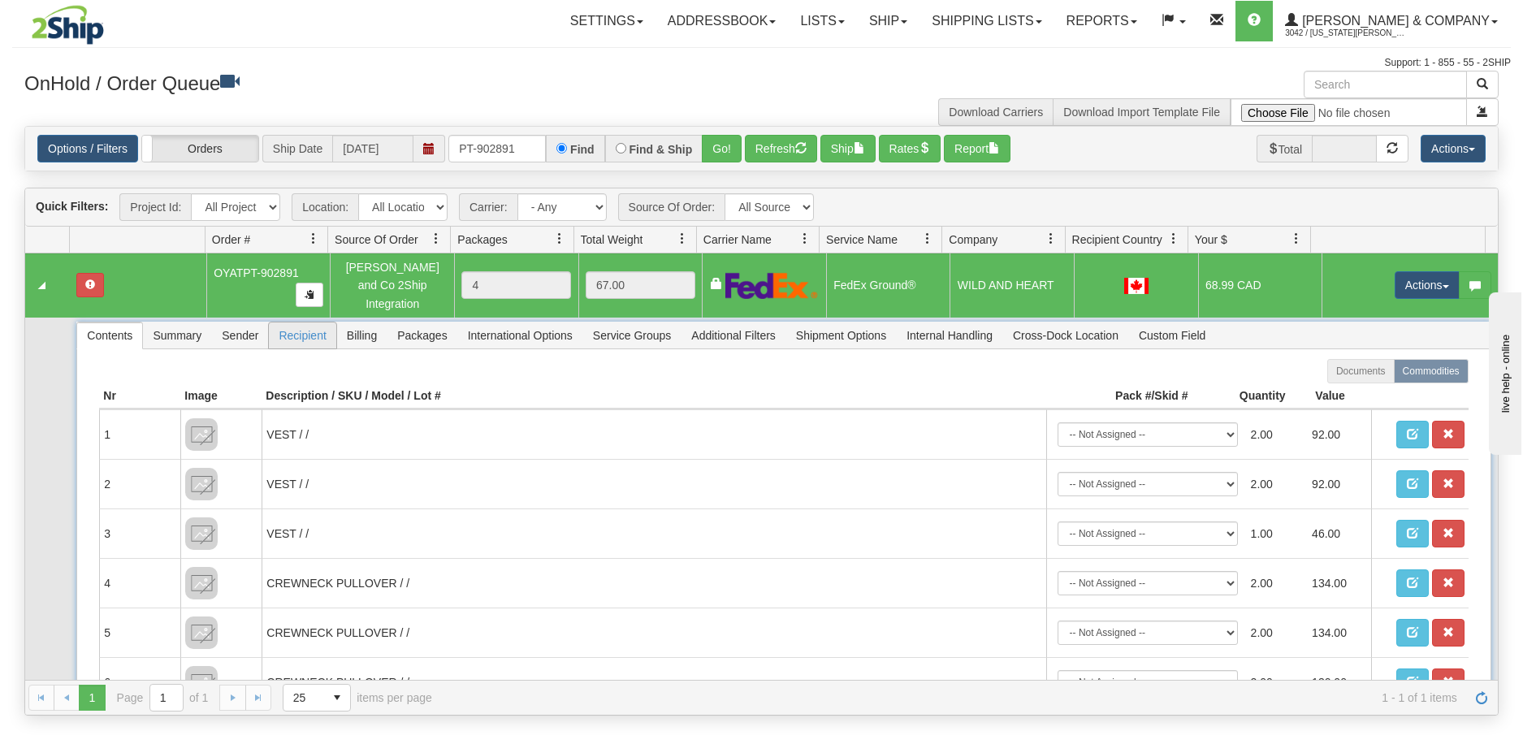
click at [314, 324] on span "Recipient" at bounding box center [302, 336] width 67 height 26
